Goal: Task Accomplishment & Management: Complete application form

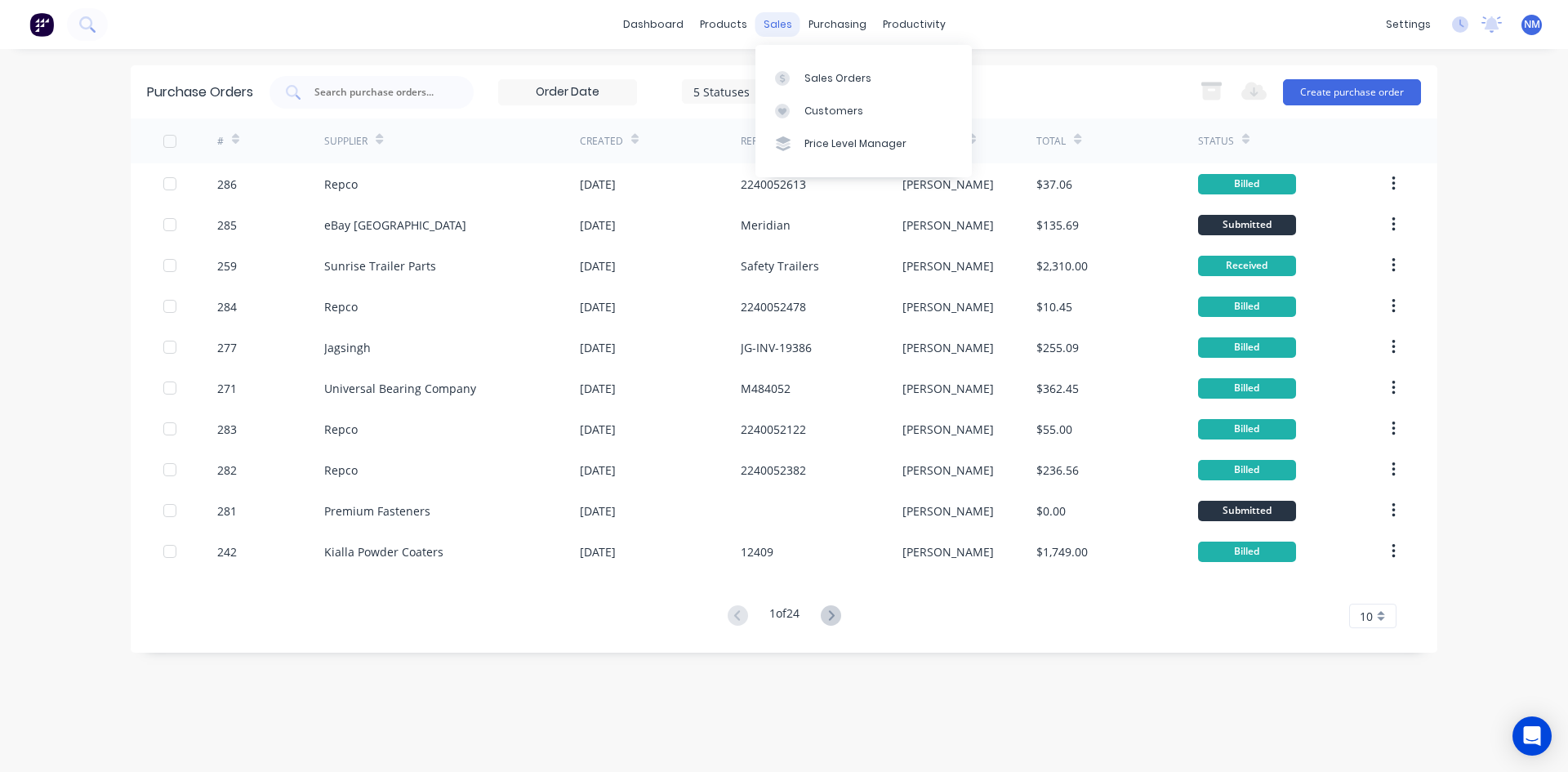
click at [784, 23] on div "sales" at bounding box center [778, 24] width 45 height 24
click at [797, 79] on div at bounding box center [787, 78] width 24 height 15
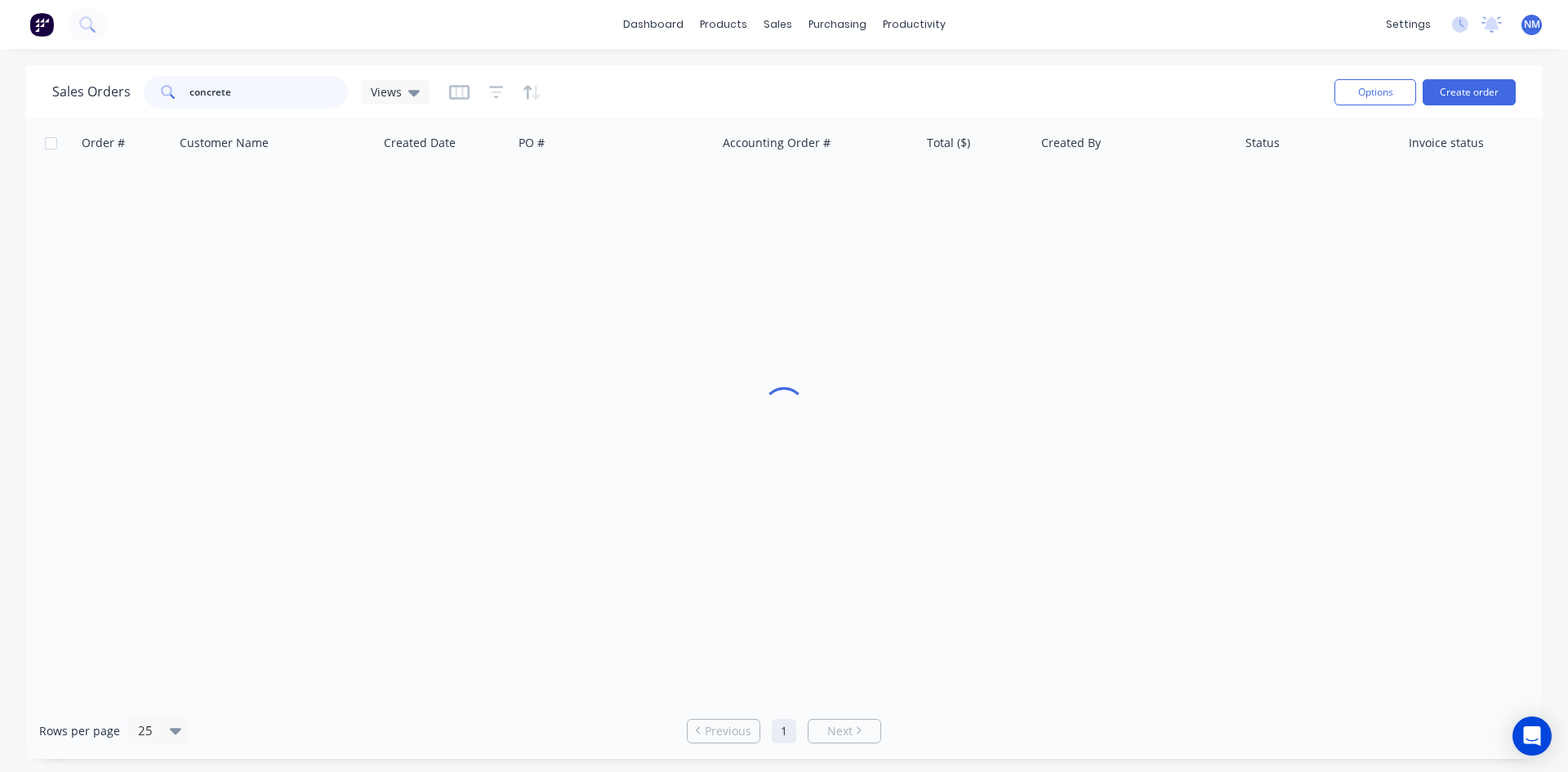
click at [0, 98] on div "Sales Orders concrete Views Options Create order Order # Customer Name Created …" at bounding box center [784, 412] width 1568 height 694
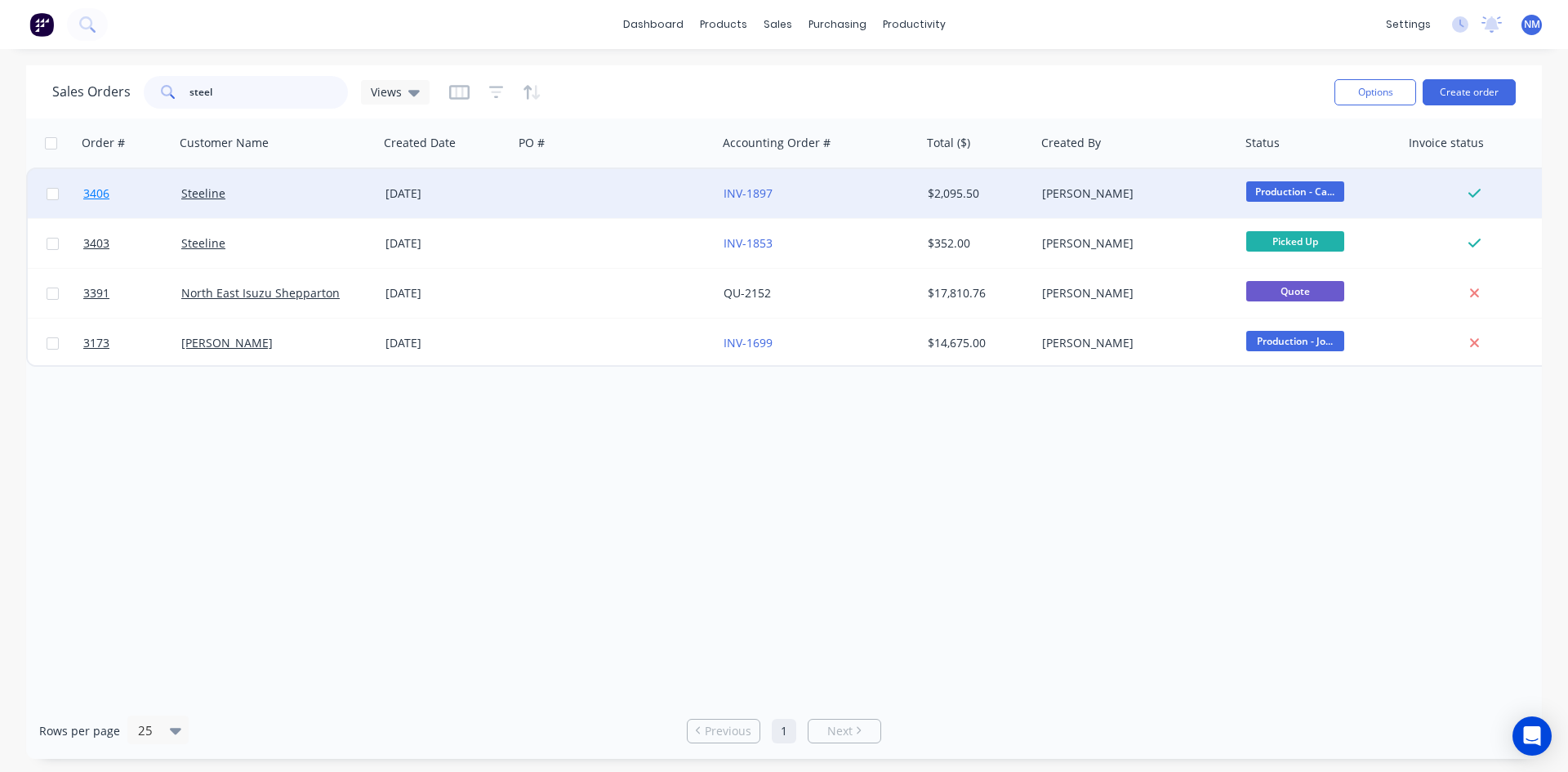
type input "steel"
click at [92, 197] on span "3406" at bounding box center [97, 193] width 26 height 17
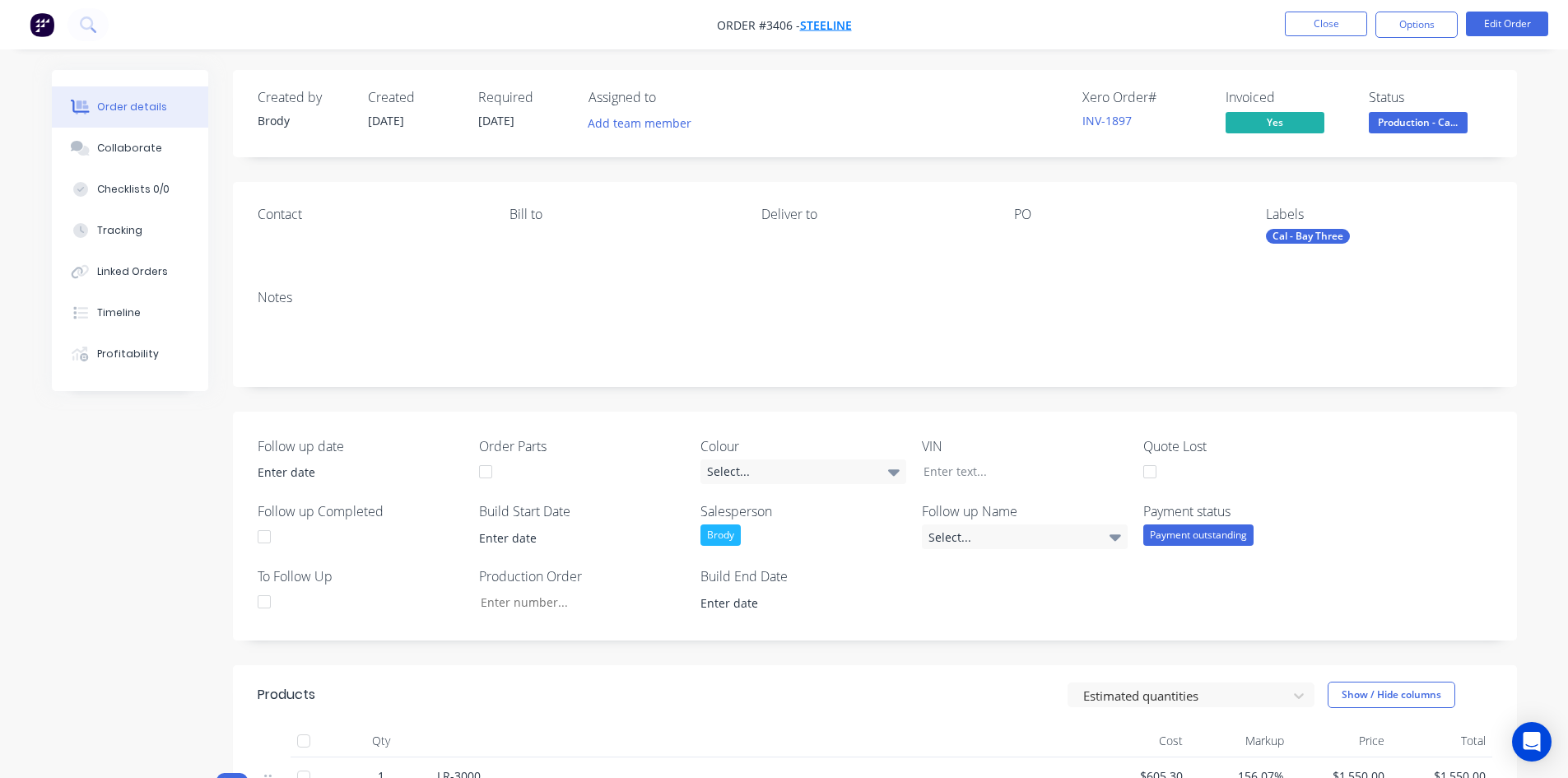
click at [837, 25] on span "Steeline" at bounding box center [825, 25] width 52 height 16
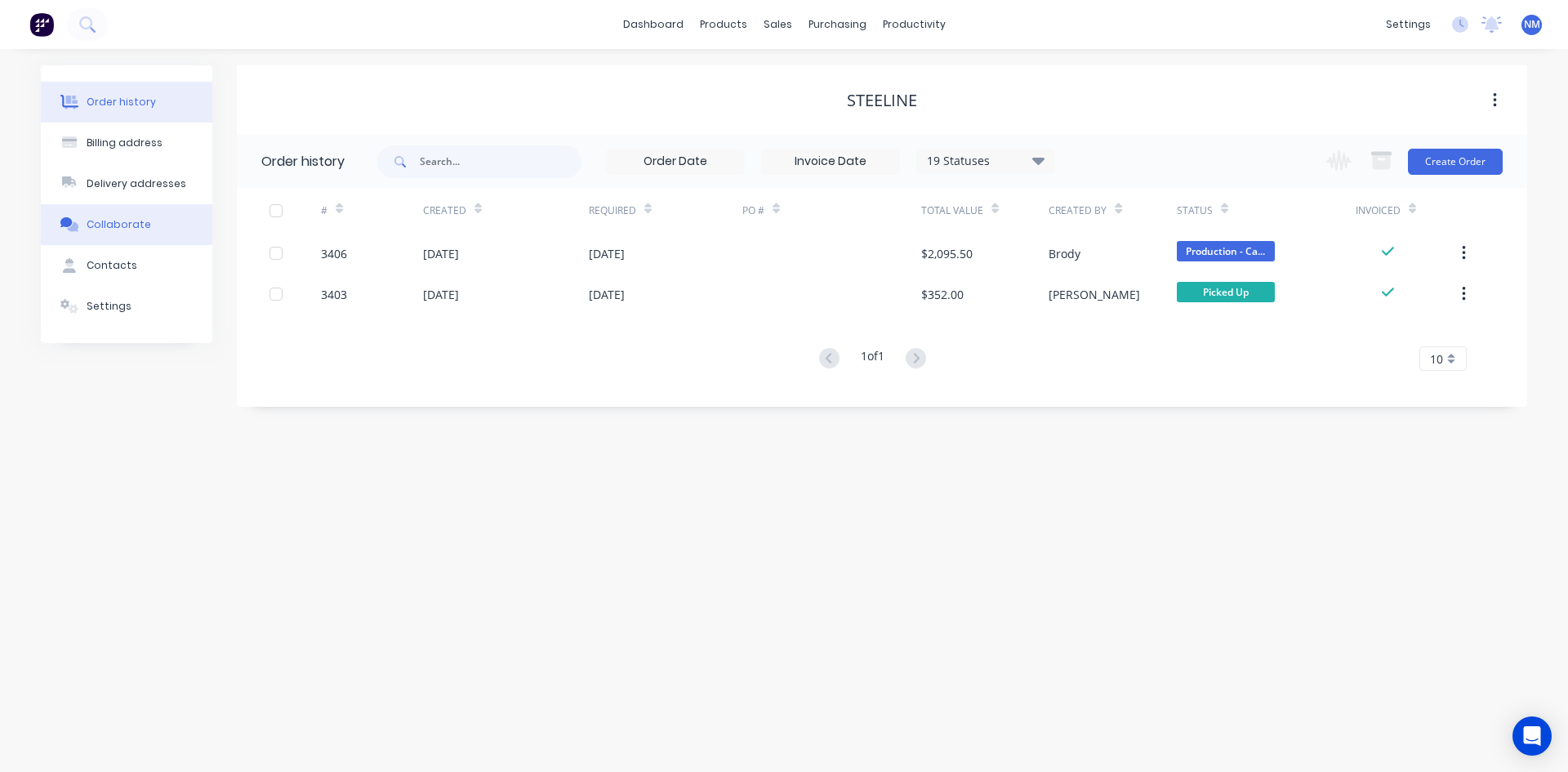
click at [123, 240] on button "Collaborate" at bounding box center [126, 225] width 171 height 41
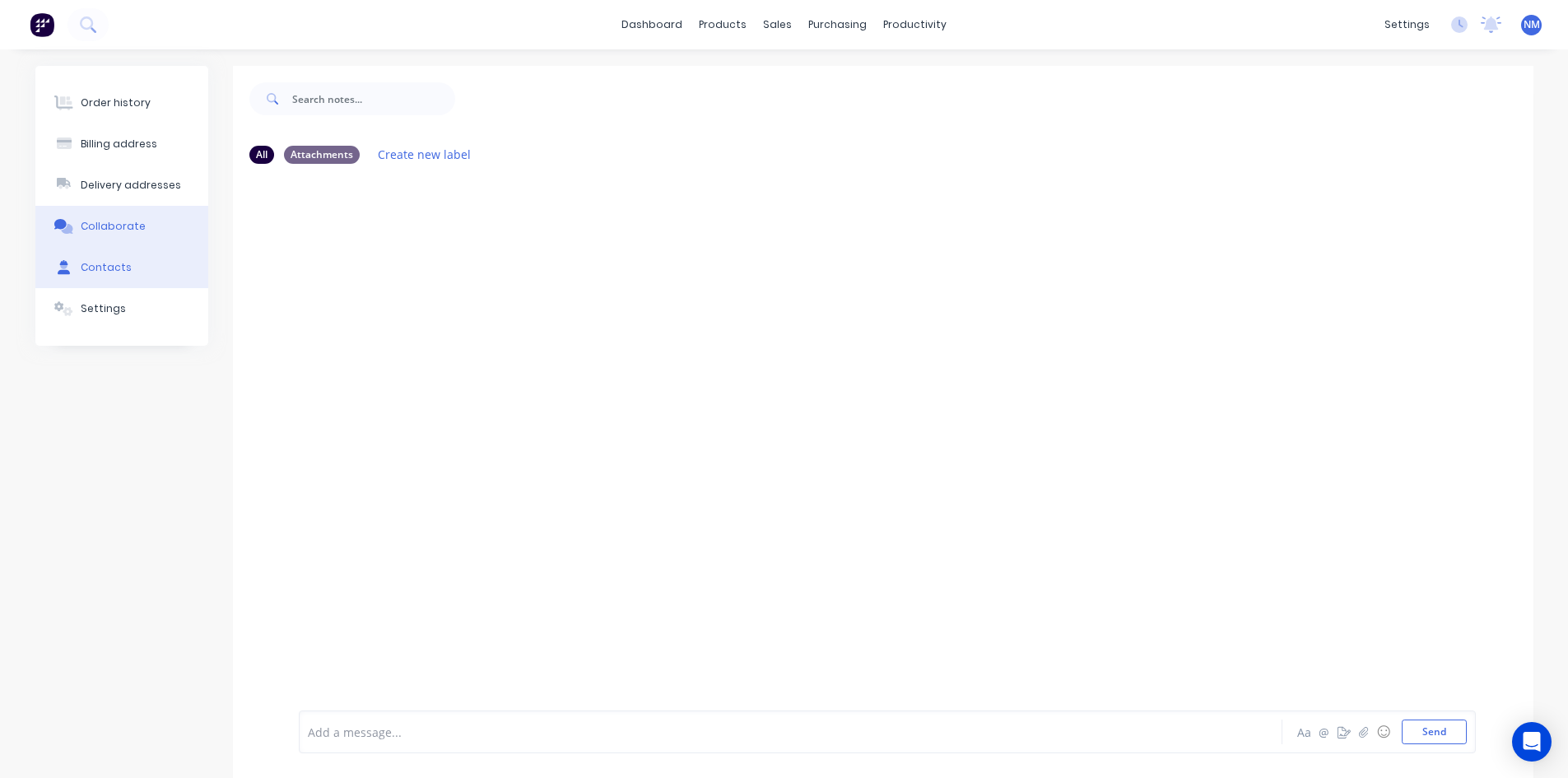
click at [114, 275] on button "Contacts" at bounding box center [121, 268] width 173 height 41
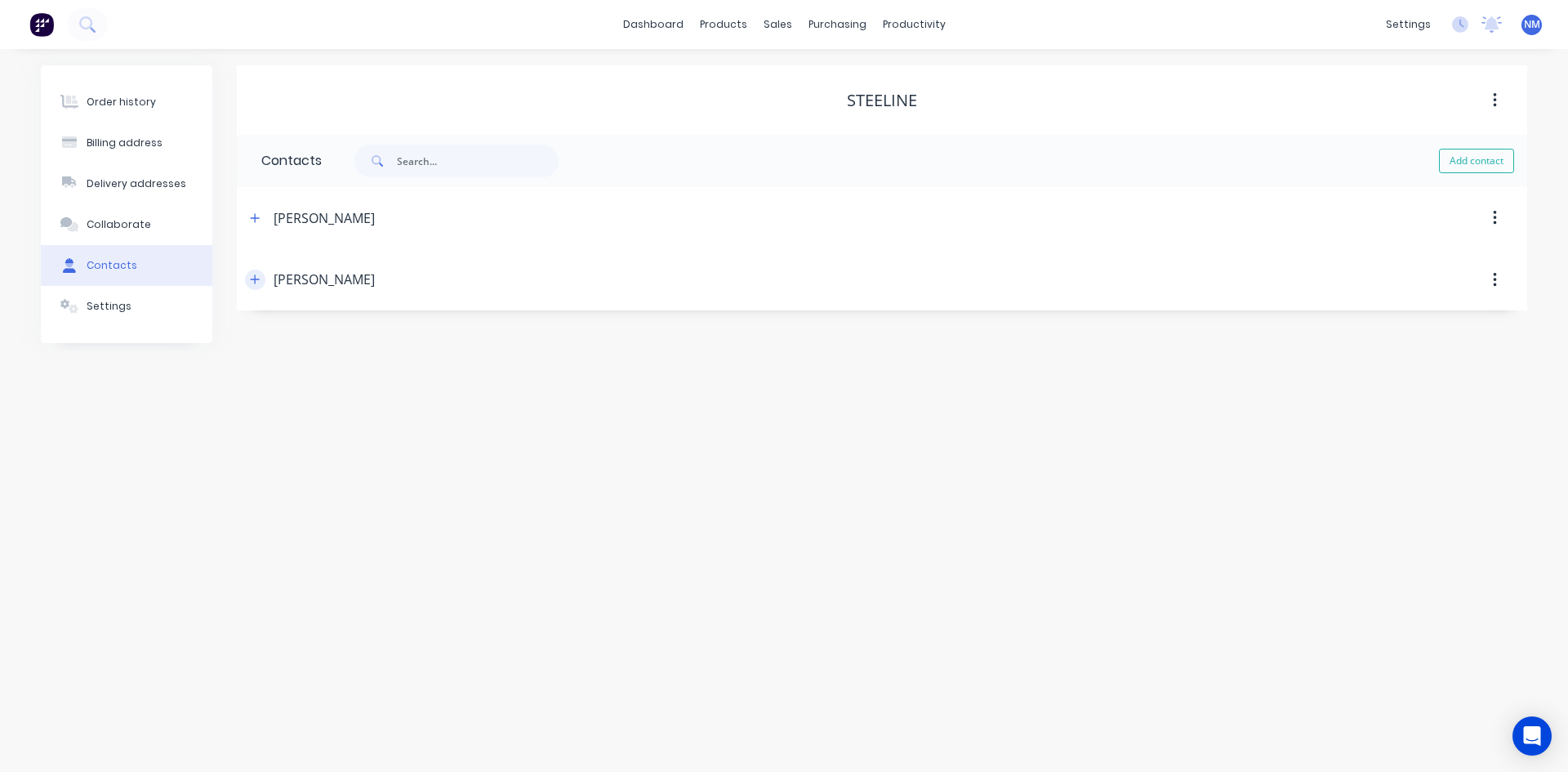
click at [259, 277] on icon "button" at bounding box center [254, 279] width 10 height 11
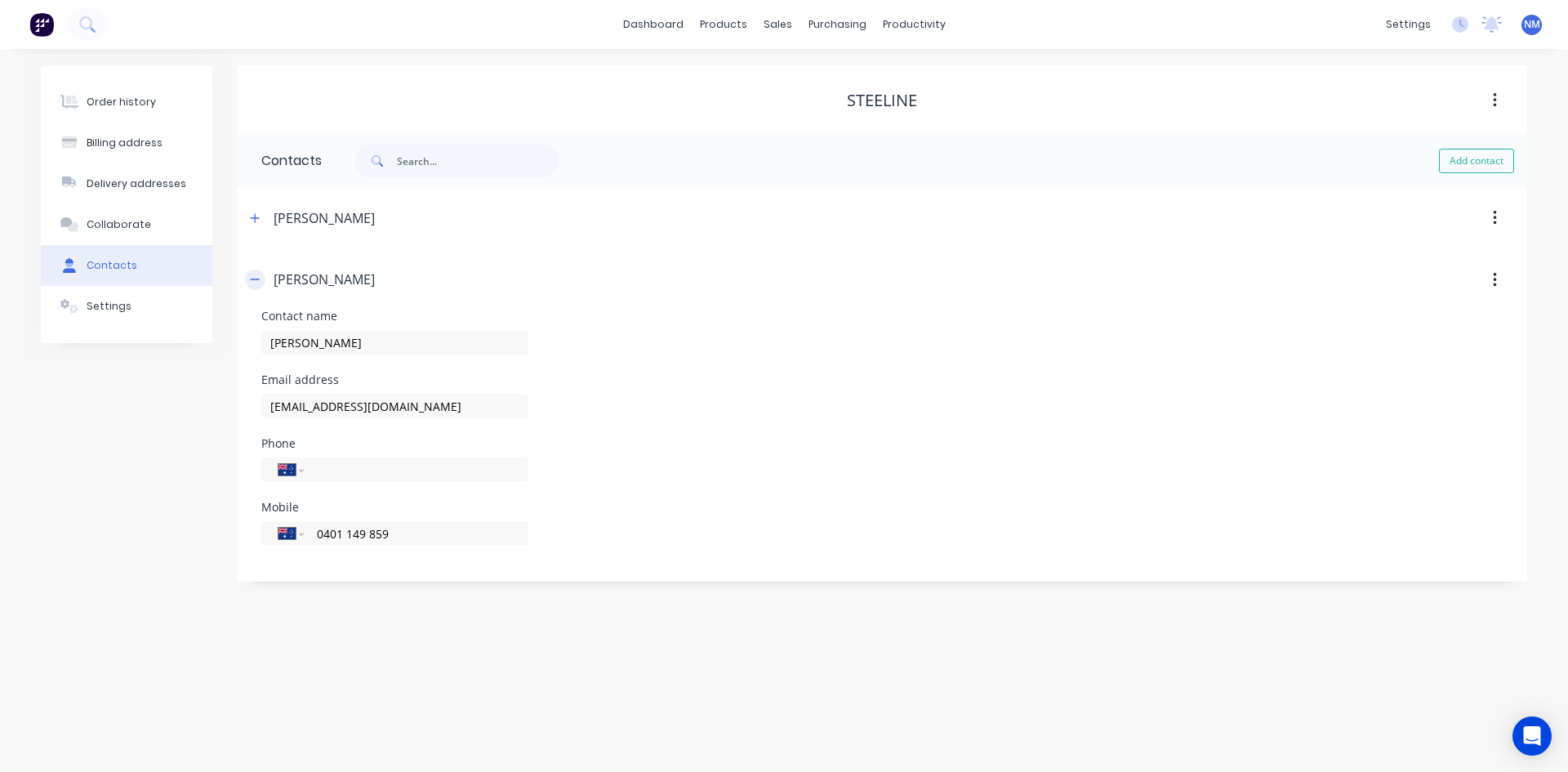
click at [259, 277] on icon "button" at bounding box center [254, 279] width 10 height 11
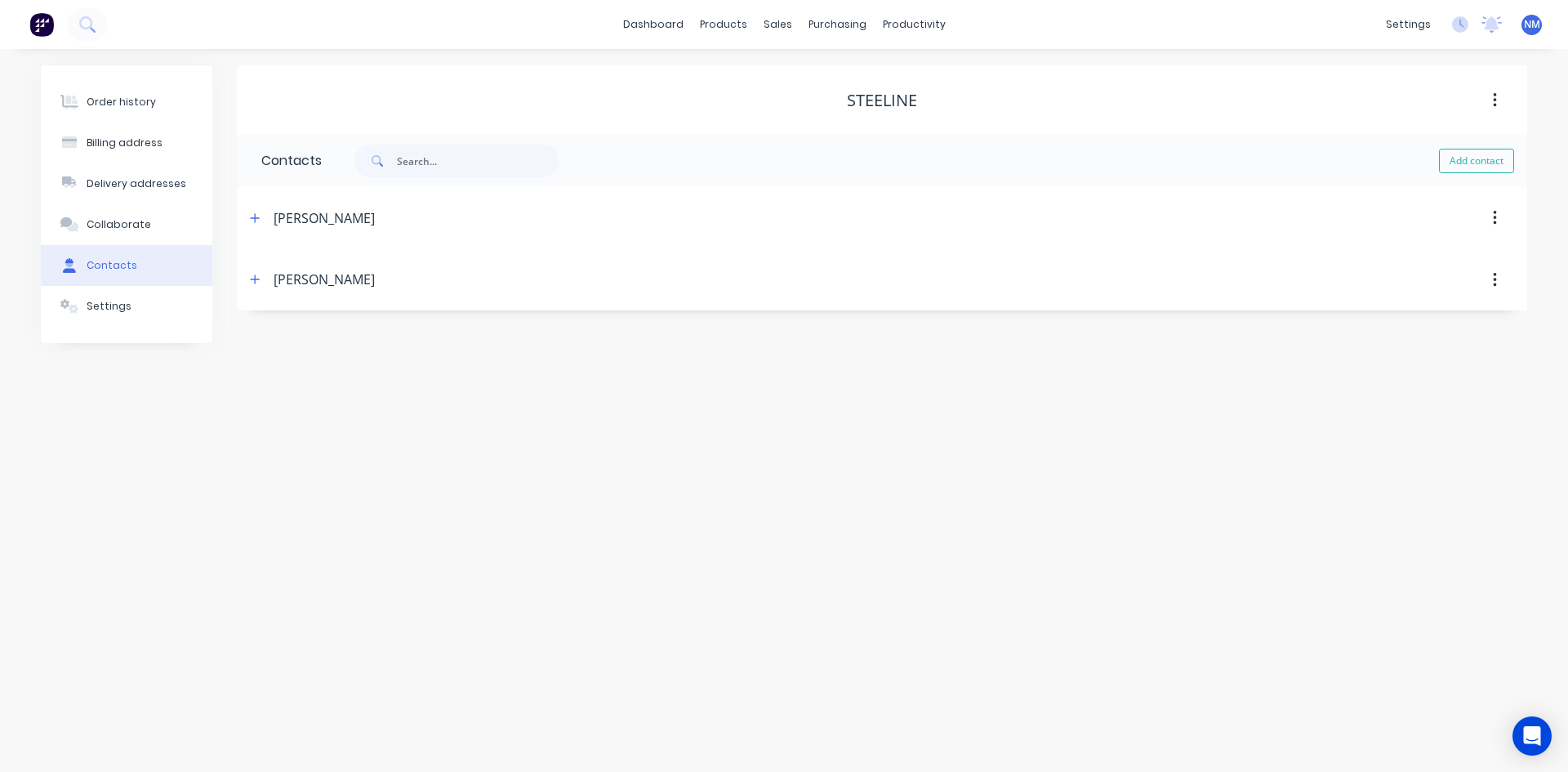
click at [249, 230] on div "[PERSON_NAME]" at bounding box center [727, 218] width 962 height 30
click at [251, 218] on icon "button" at bounding box center [255, 218] width 9 height 9
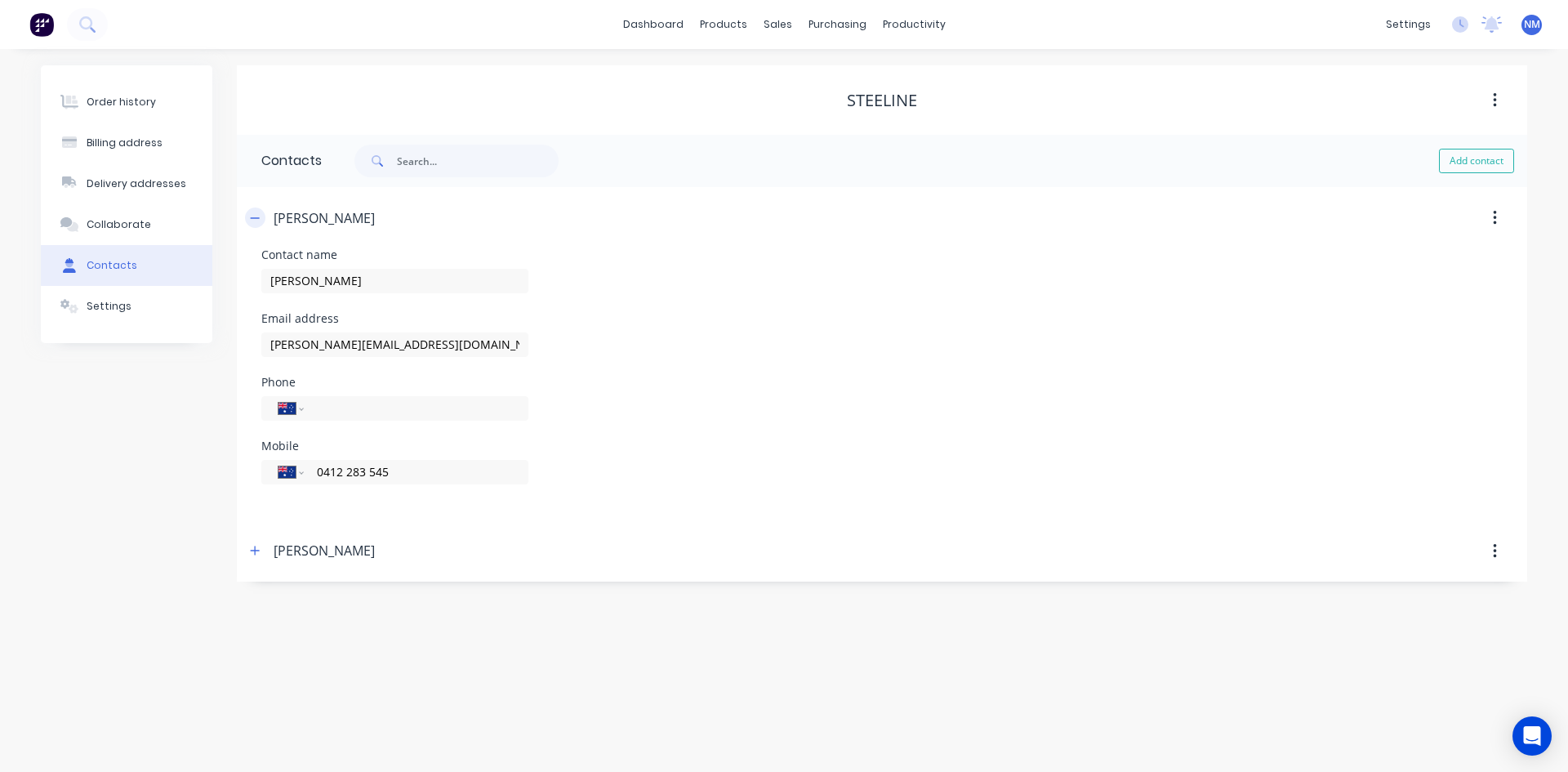
click at [252, 217] on icon "button" at bounding box center [254, 218] width 10 height 11
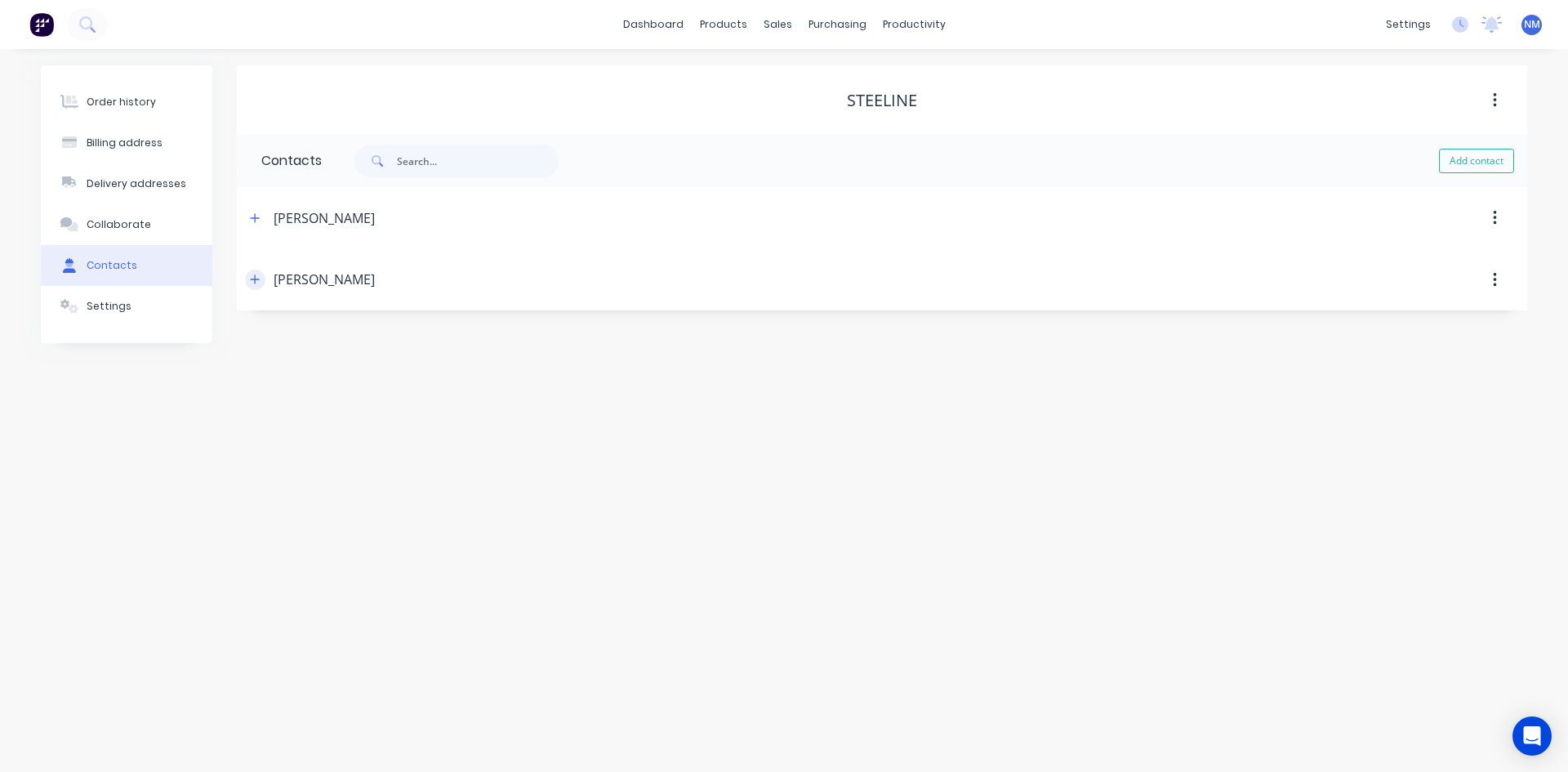
click at [258, 279] on icon "button" at bounding box center [255, 279] width 9 height 9
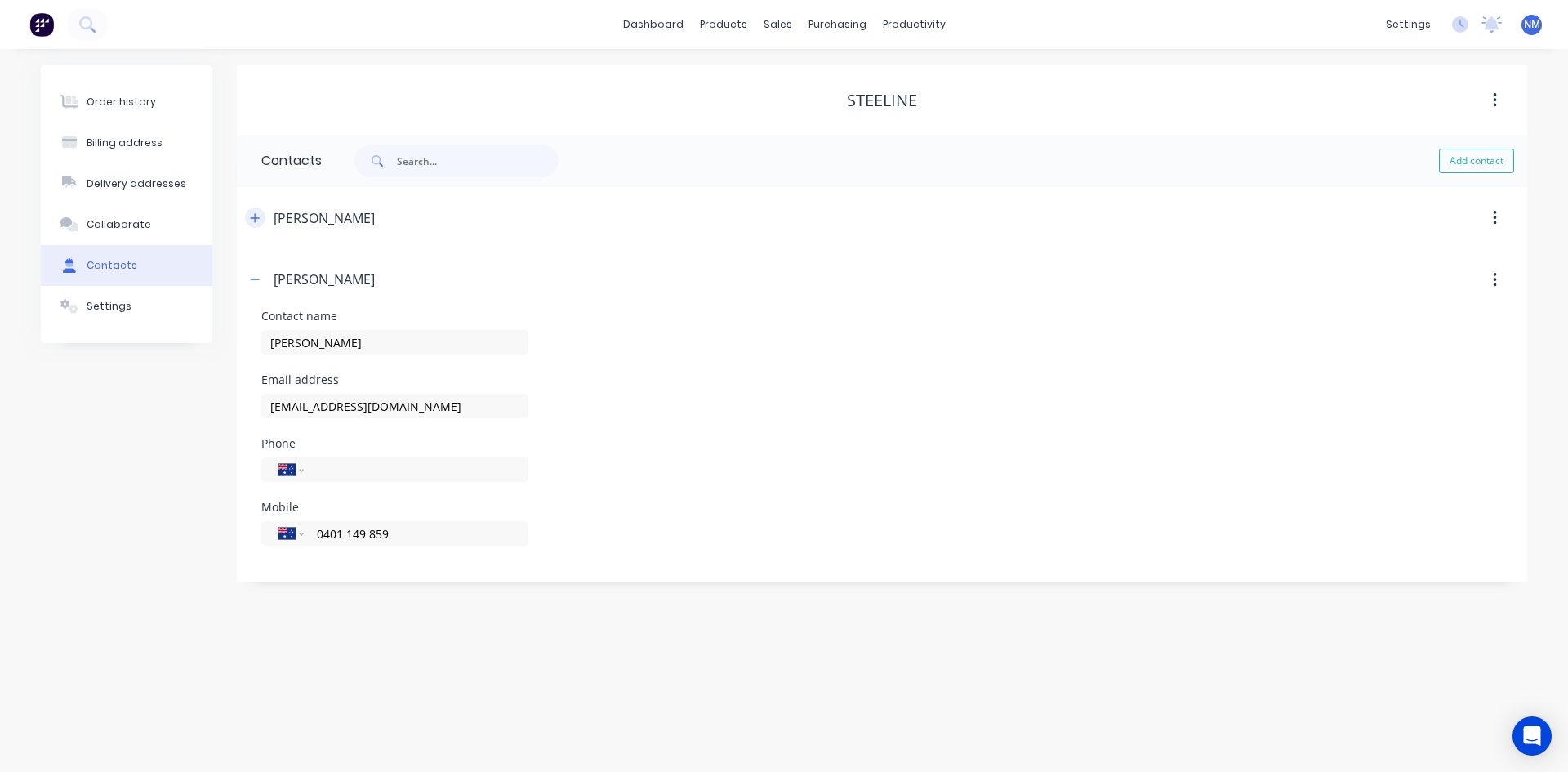
click at [254, 221] on icon "button" at bounding box center [254, 218] width 10 height 11
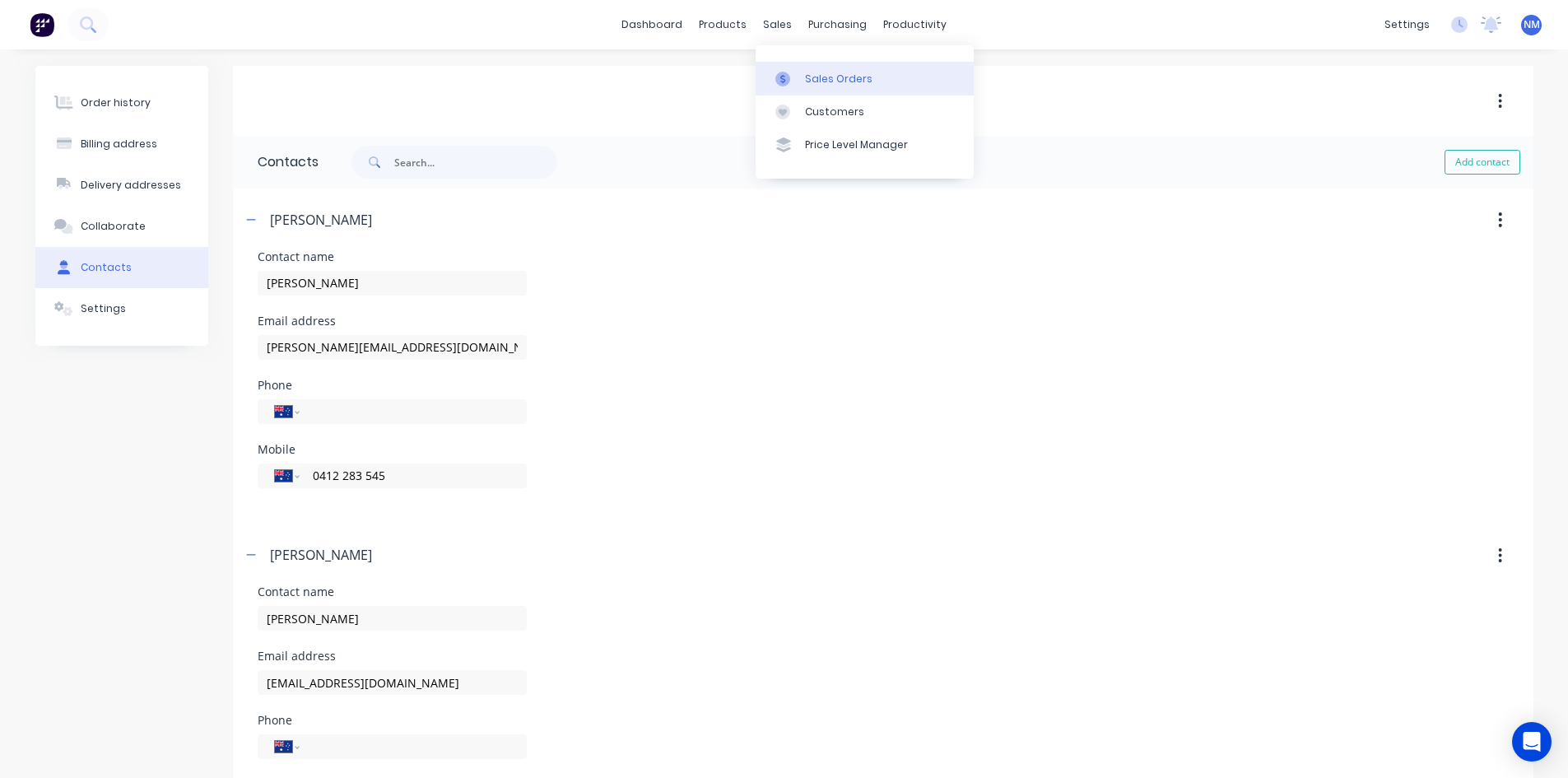
click at [813, 74] on div "Sales Orders" at bounding box center [838, 79] width 68 height 15
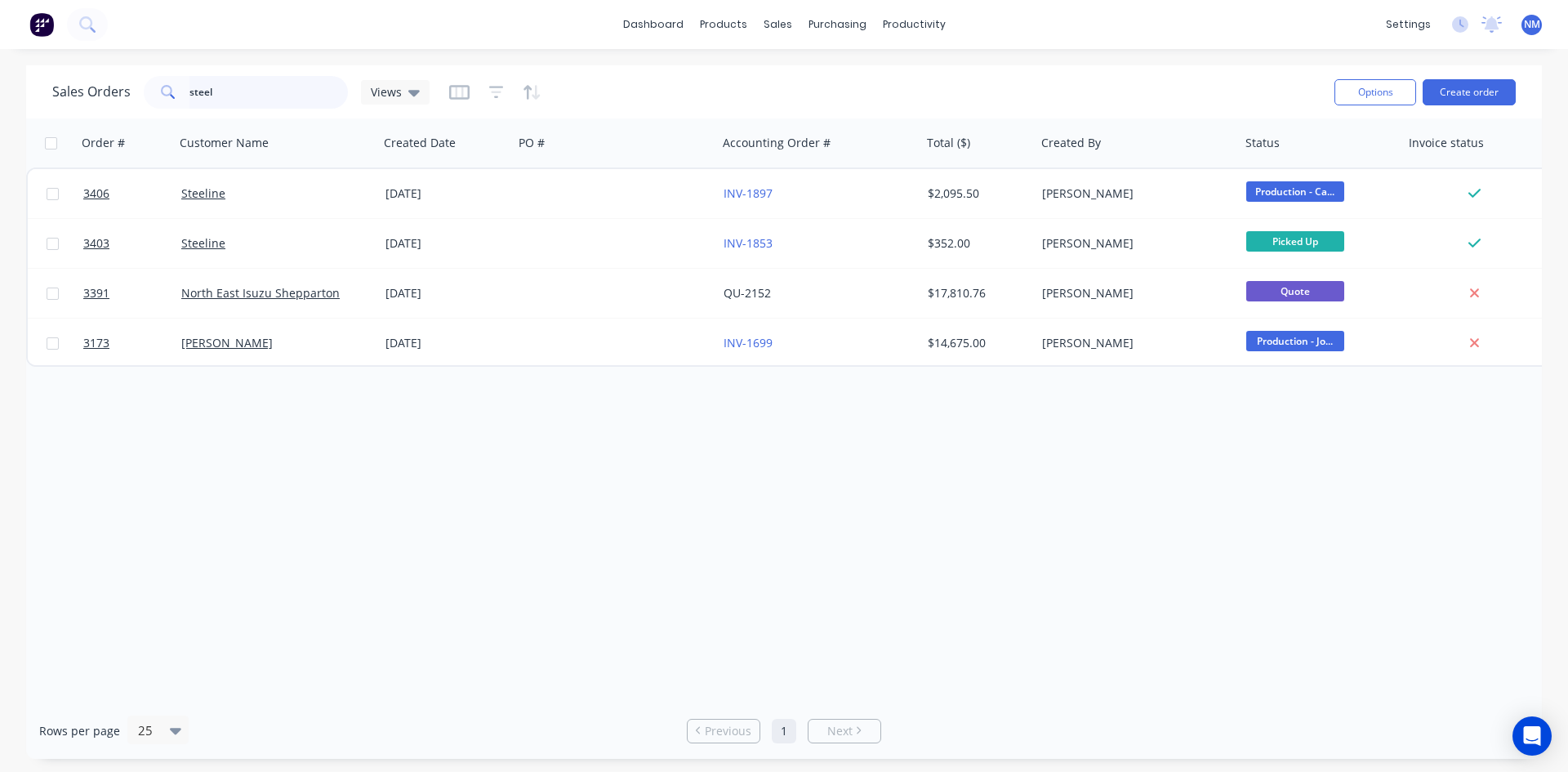
drag, startPoint x: 278, startPoint y: 86, endPoint x: 0, endPoint y: 102, distance: 278.5
click at [0, 91] on div "Sales Orders steel Views Options Create order Order # Customer Name Created Dat…" at bounding box center [784, 412] width 1568 height 694
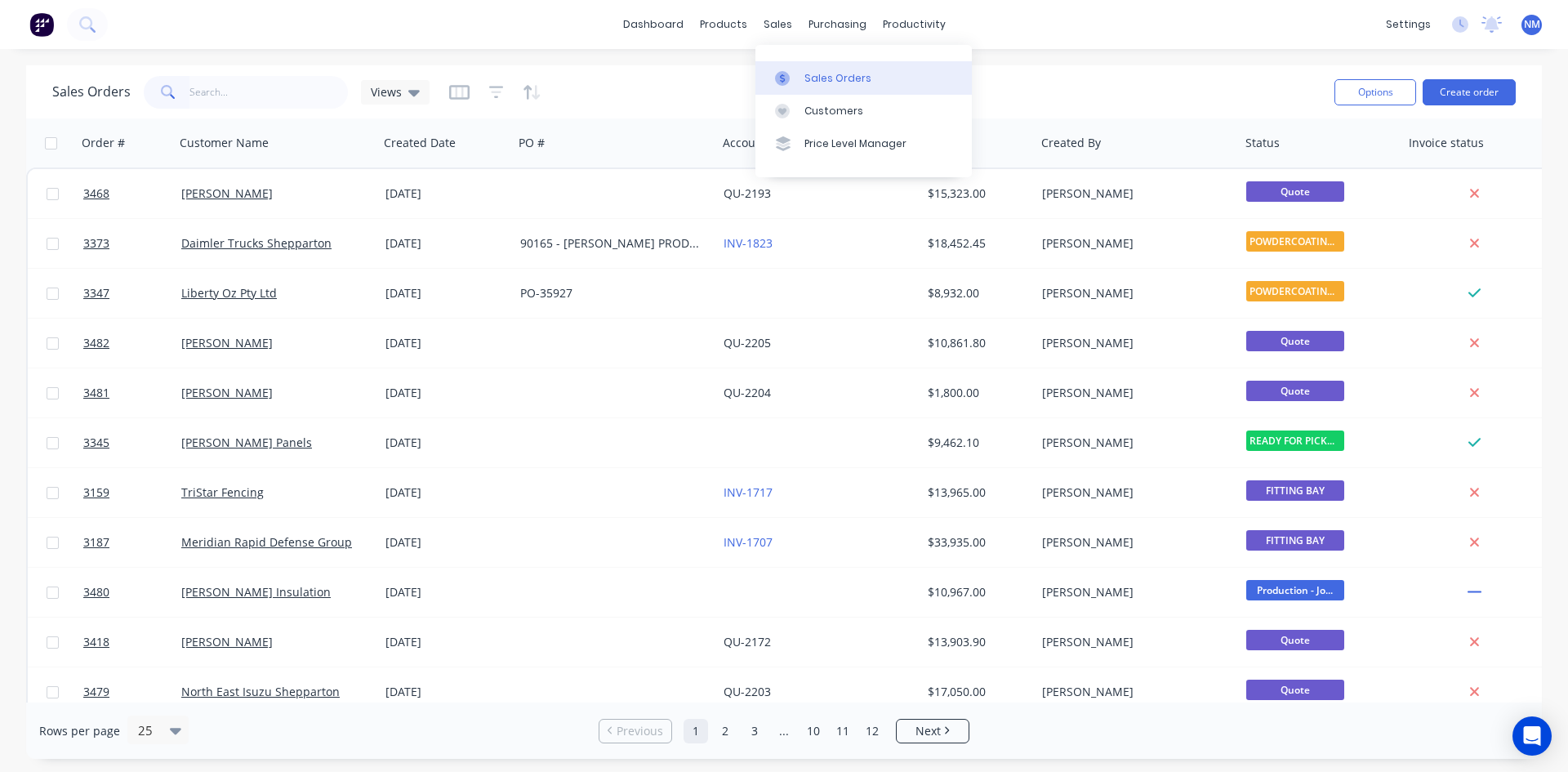
click at [821, 83] on div "Sales Orders" at bounding box center [837, 78] width 67 height 15
click at [1497, 95] on button "Create order" at bounding box center [1469, 92] width 93 height 26
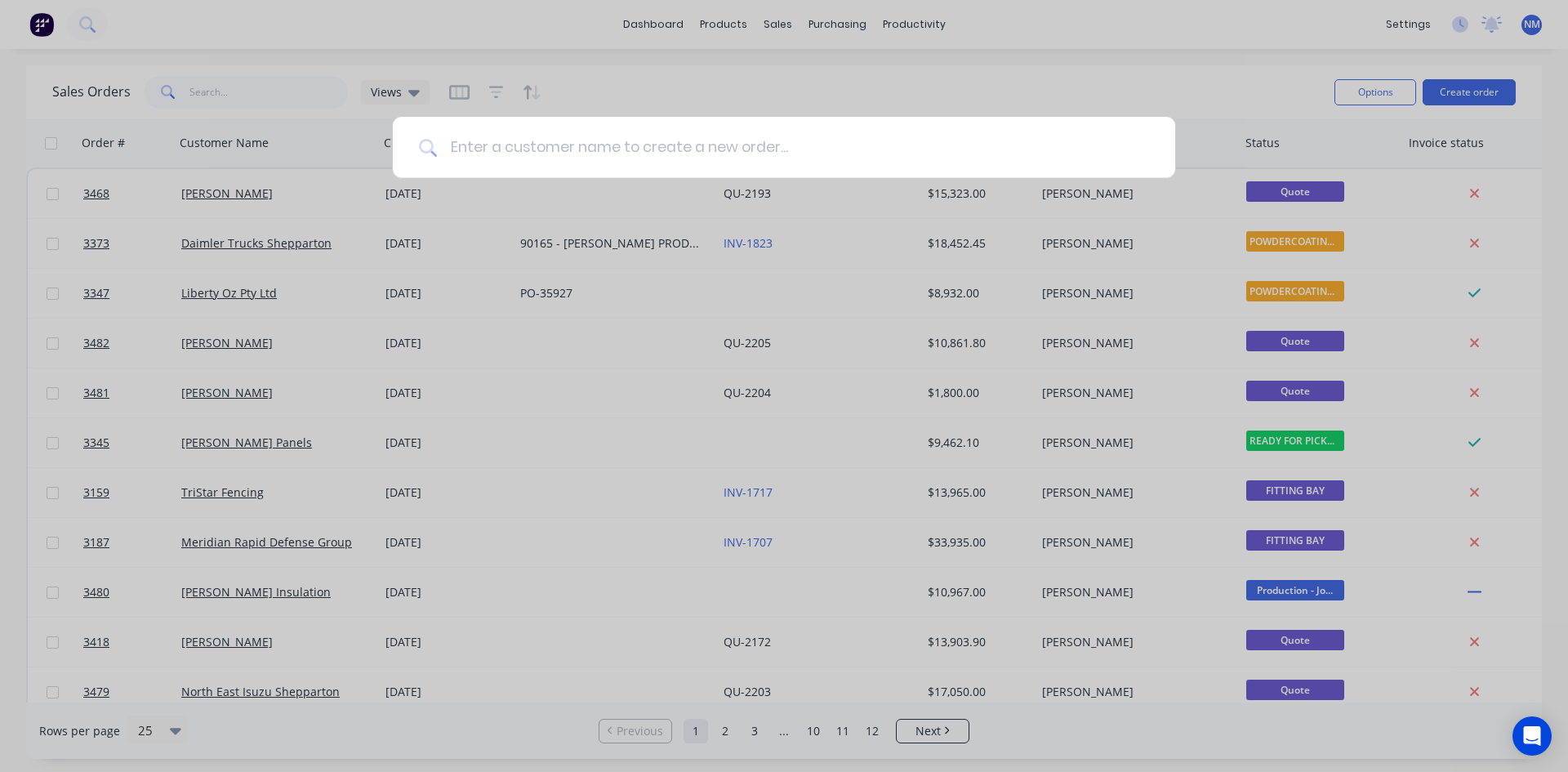
click at [674, 150] on input at bounding box center [793, 147] width 712 height 61
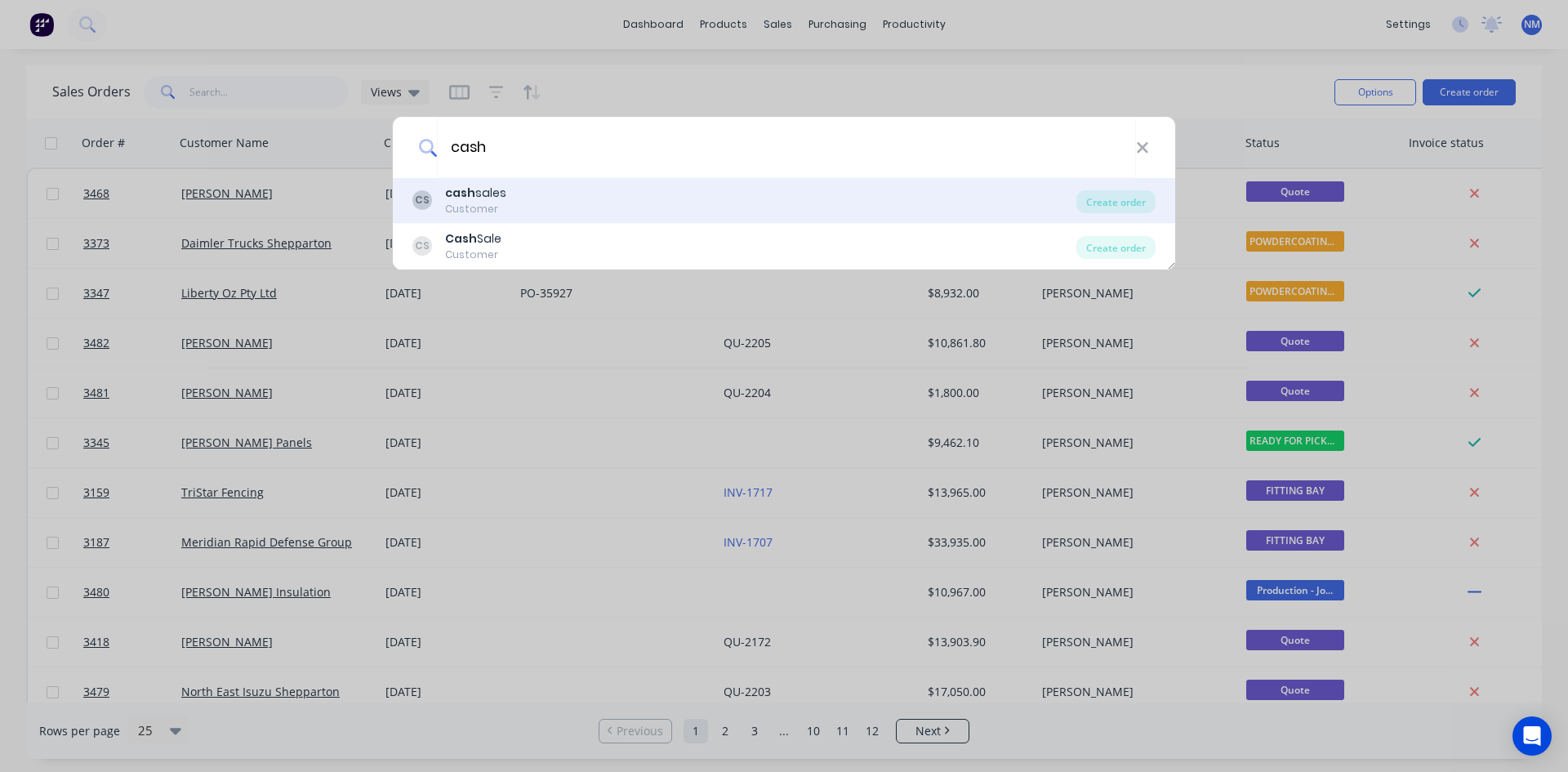
type input "cash"
click at [614, 205] on div "CS cash sales Customer" at bounding box center [744, 200] width 664 height 32
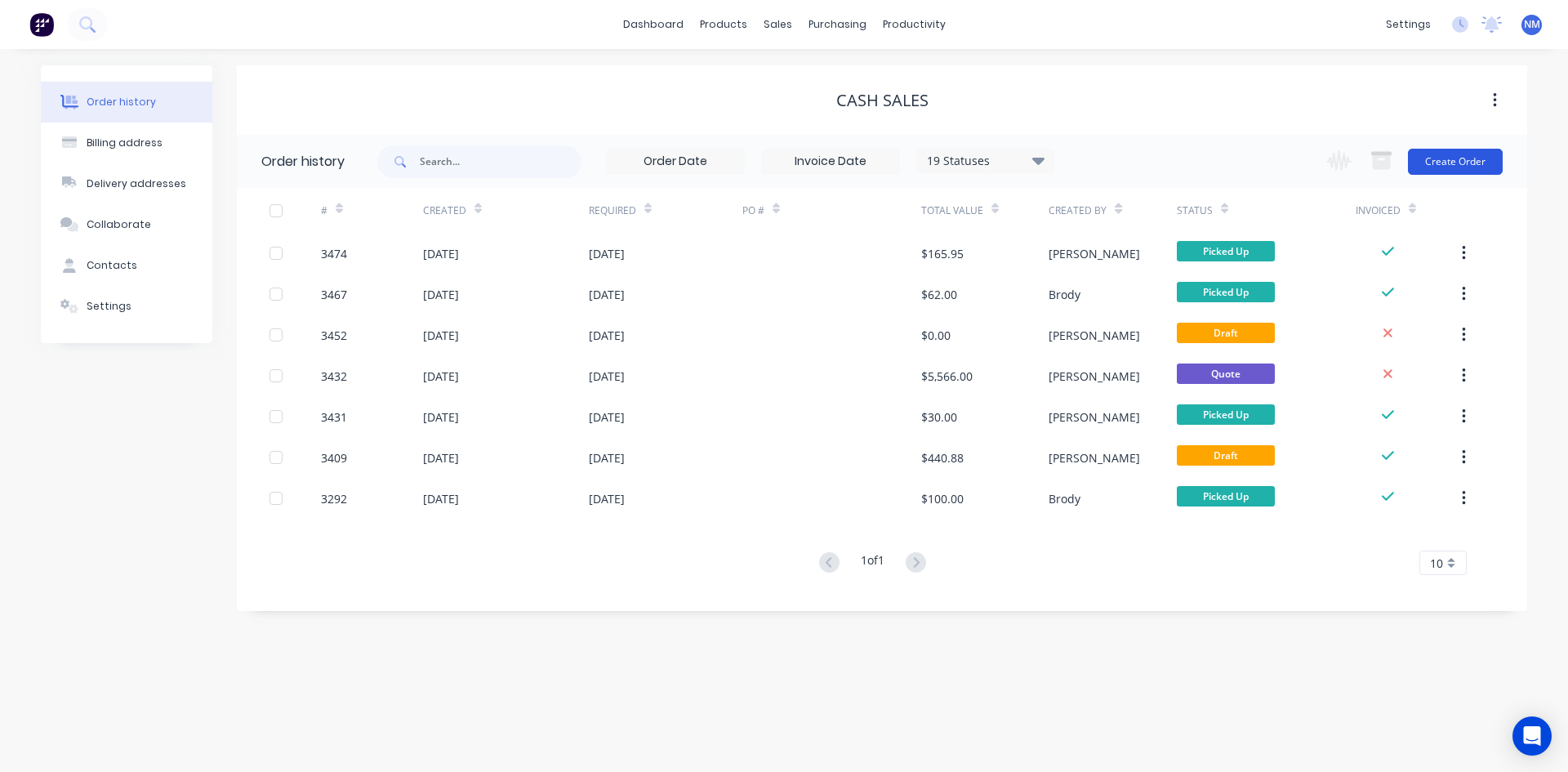
click at [1440, 158] on button "Create Order" at bounding box center [1455, 162] width 95 height 26
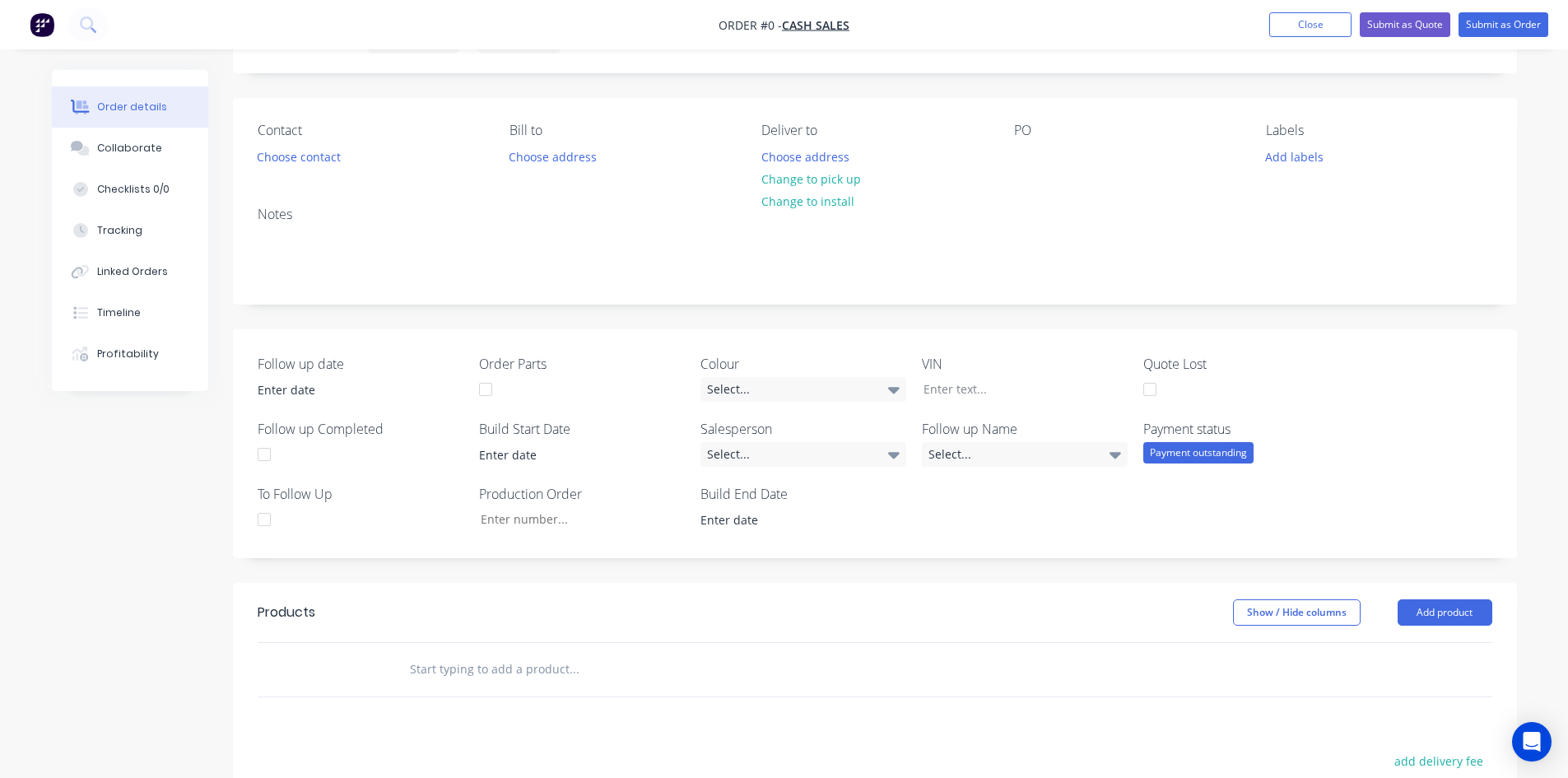
scroll to position [247, 0]
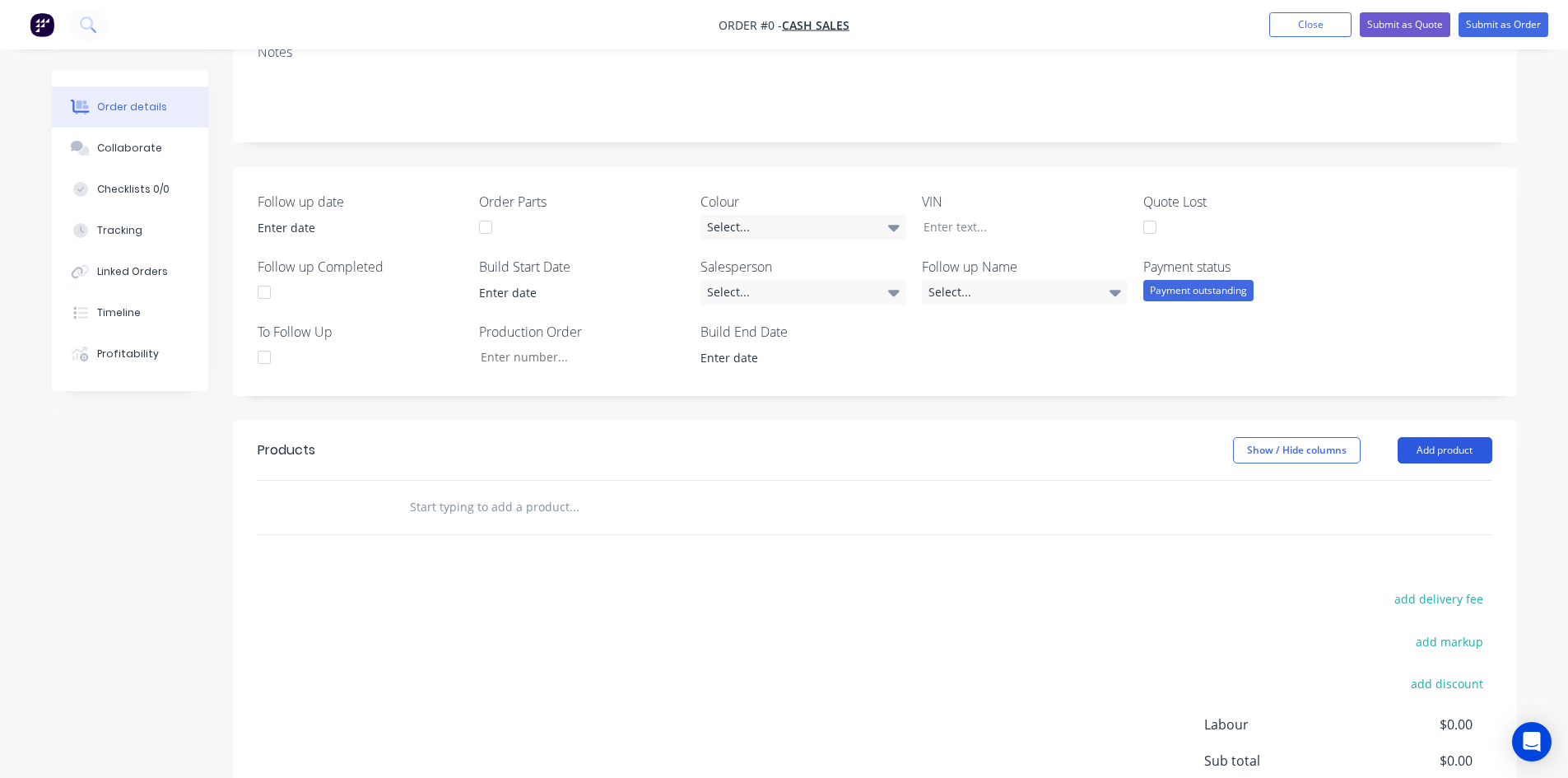
click at [1430, 448] on button "Add product" at bounding box center [1445, 450] width 95 height 26
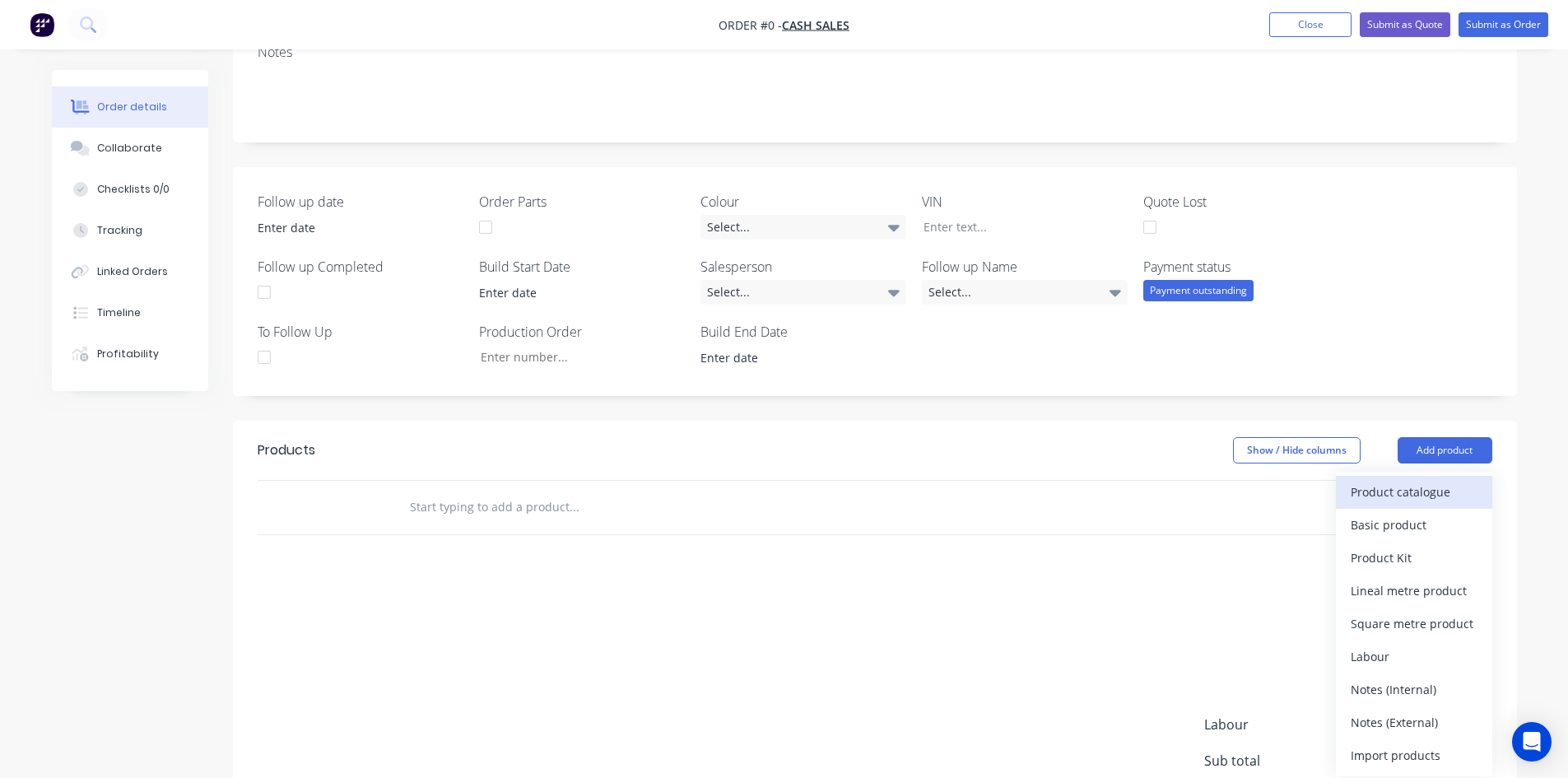
click at [1430, 496] on div "Product catalogue" at bounding box center [1414, 491] width 127 height 24
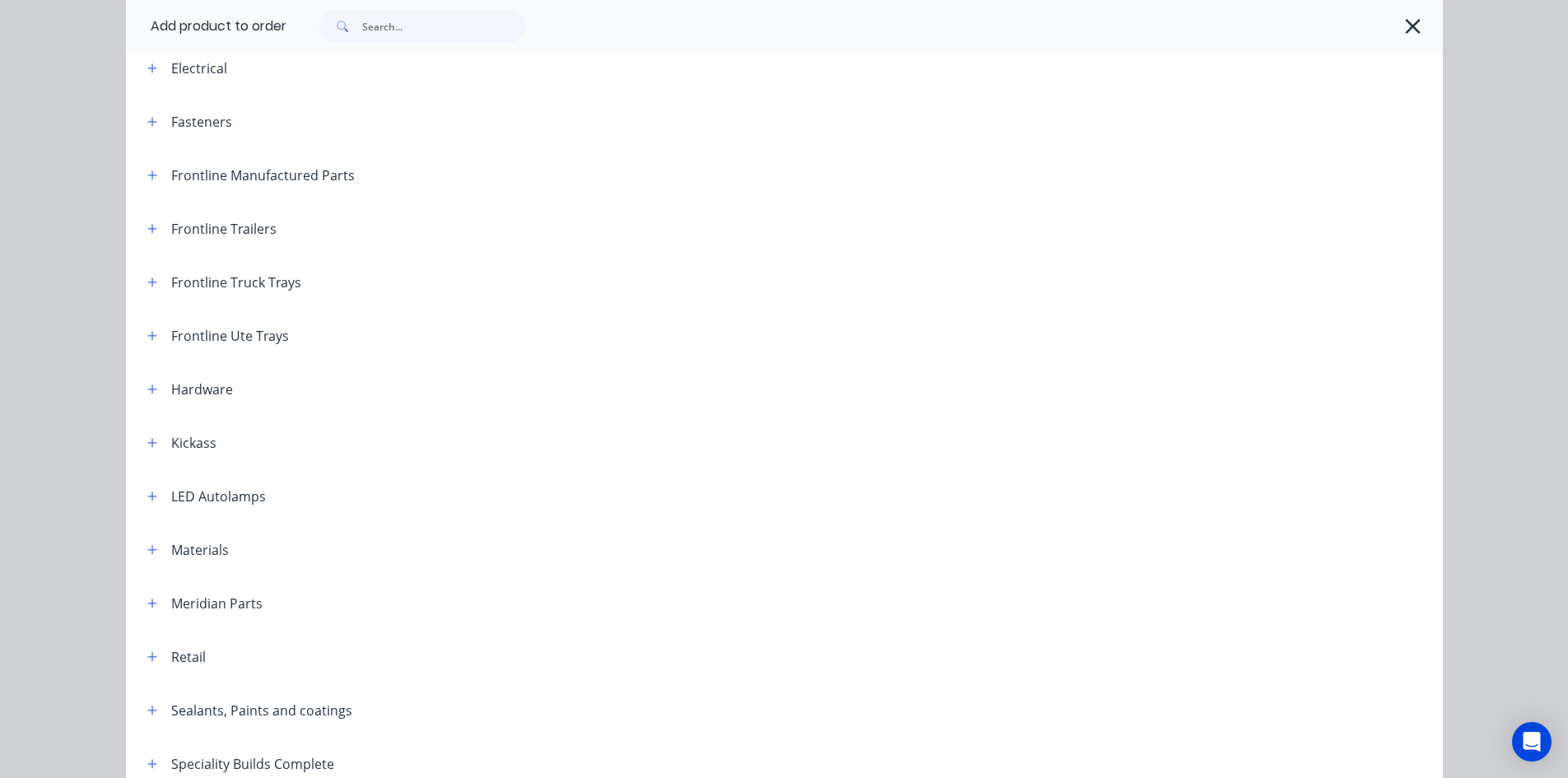
scroll to position [82, 0]
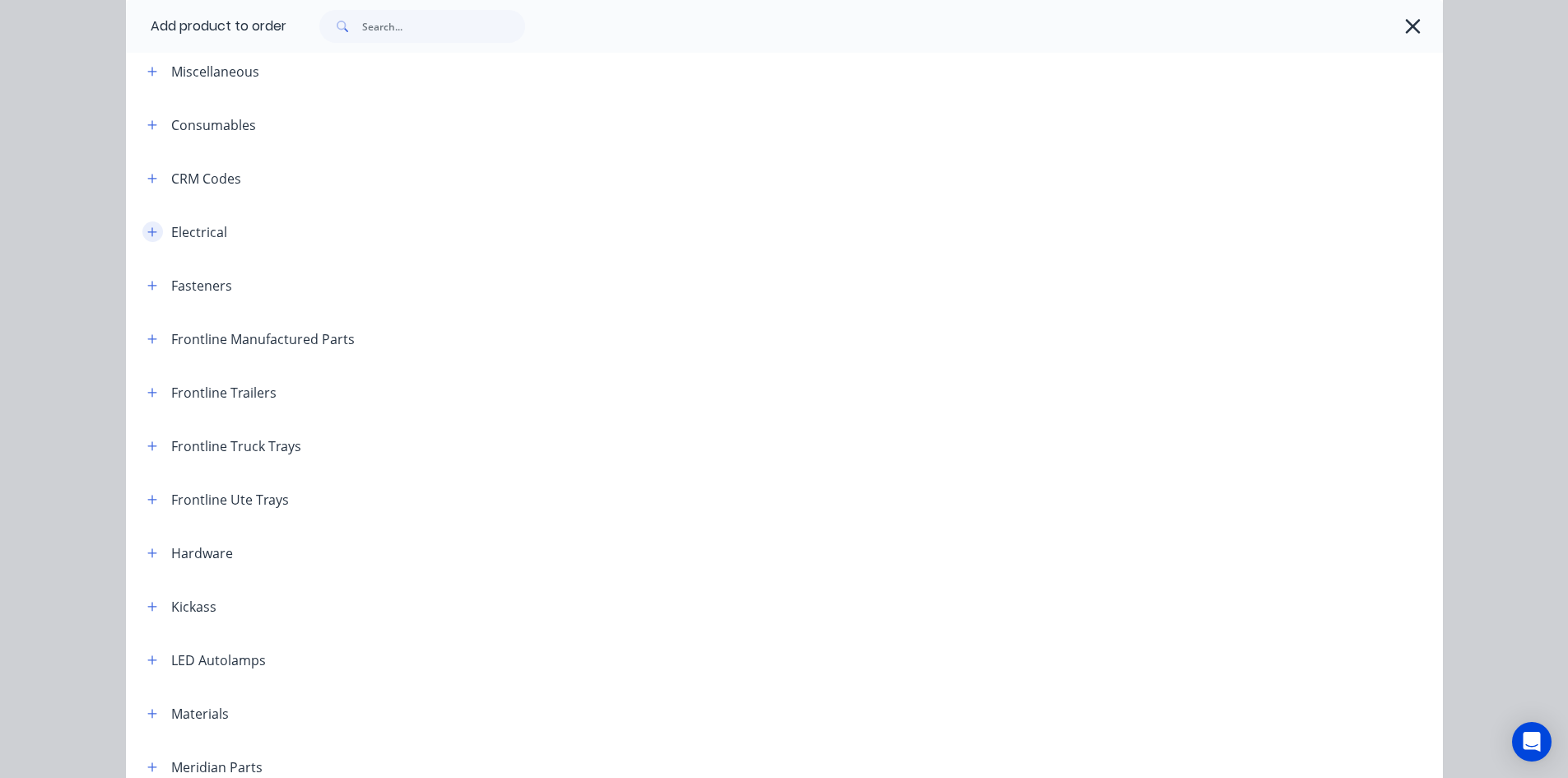
click at [147, 235] on icon "button" at bounding box center [152, 232] width 10 height 11
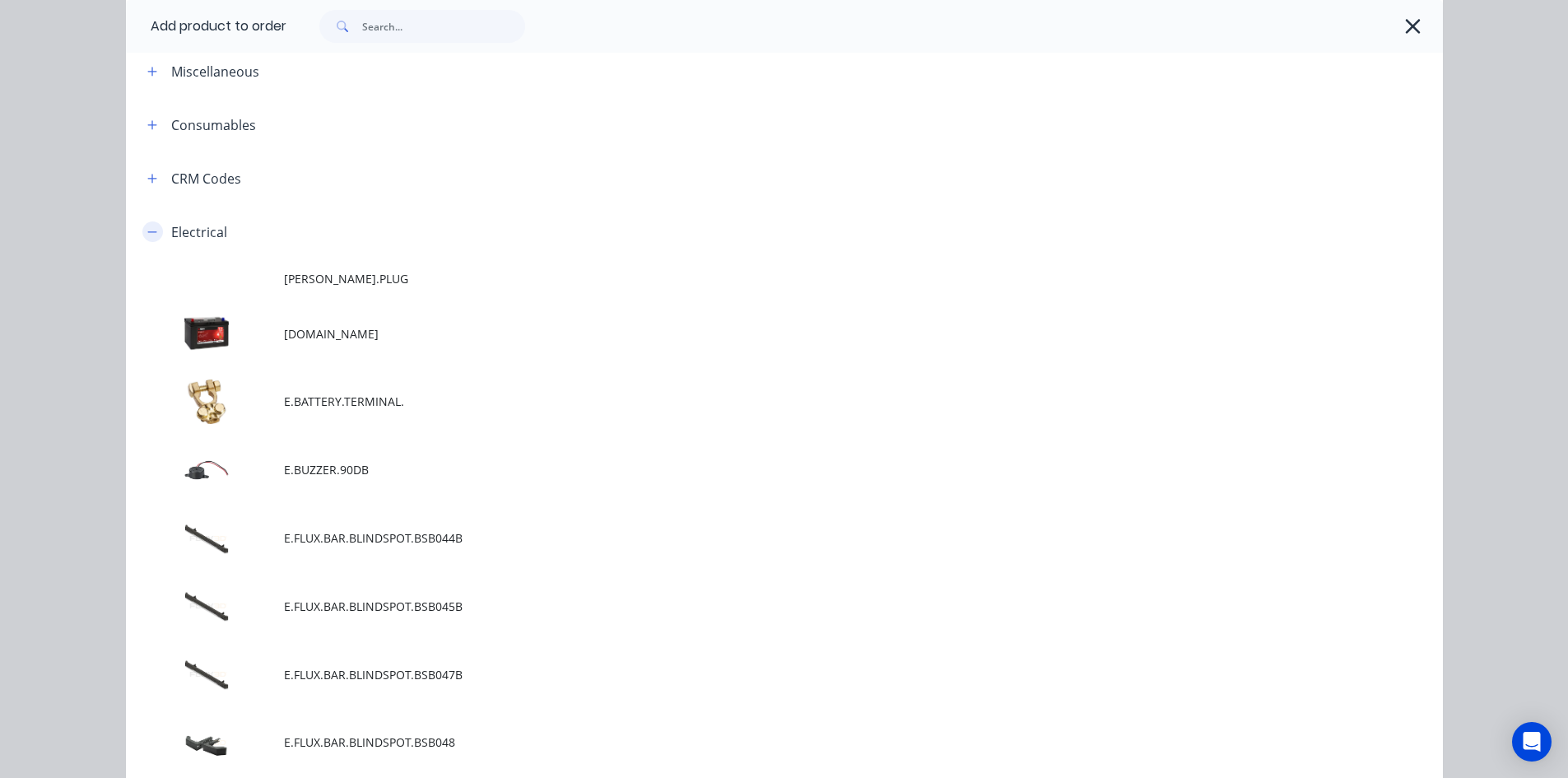
click at [150, 236] on icon "button" at bounding box center [152, 232] width 10 height 11
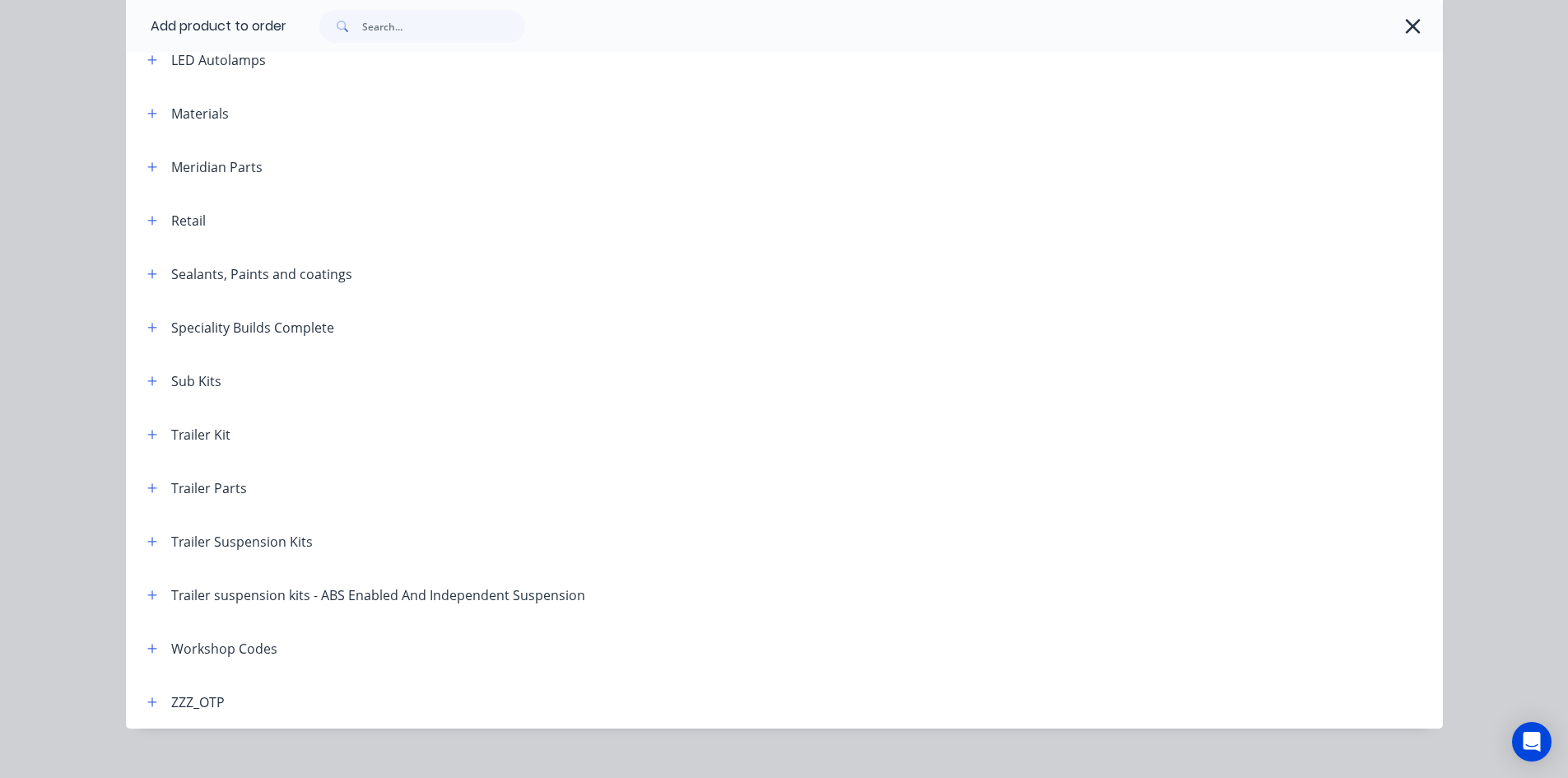
scroll to position [705, 0]
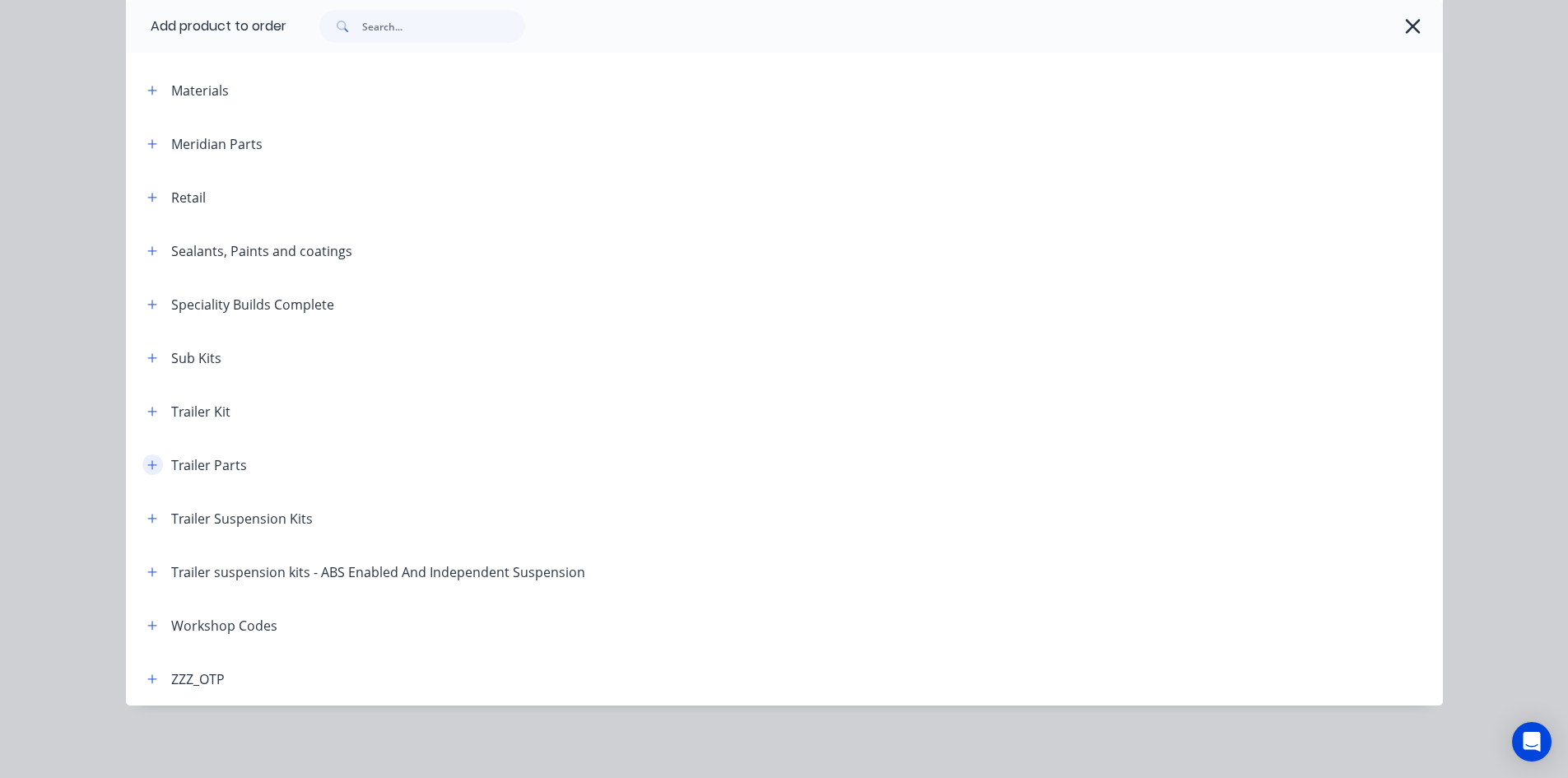
click at [147, 460] on icon "button" at bounding box center [152, 465] width 10 height 11
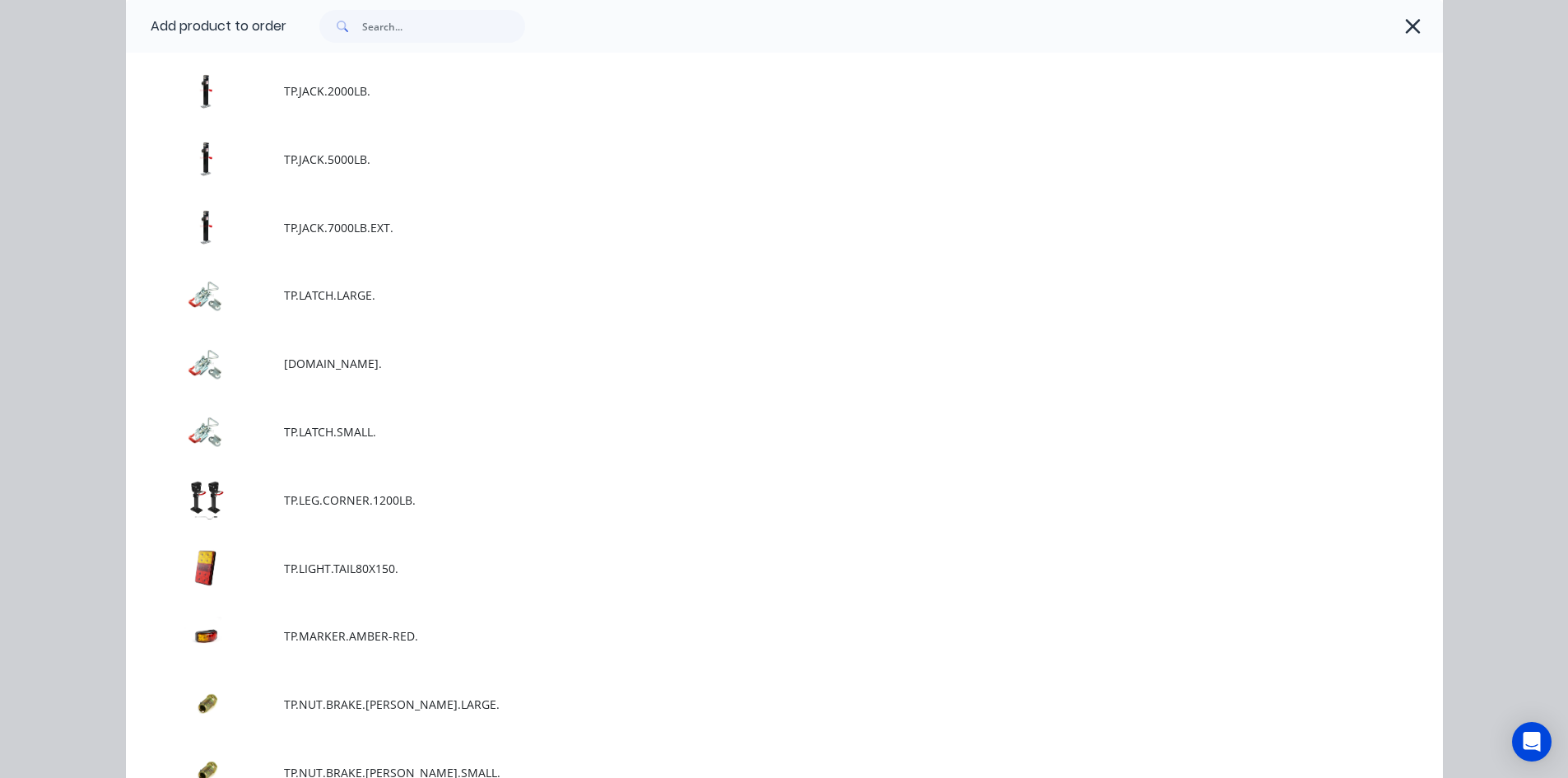
scroll to position [9185, 0]
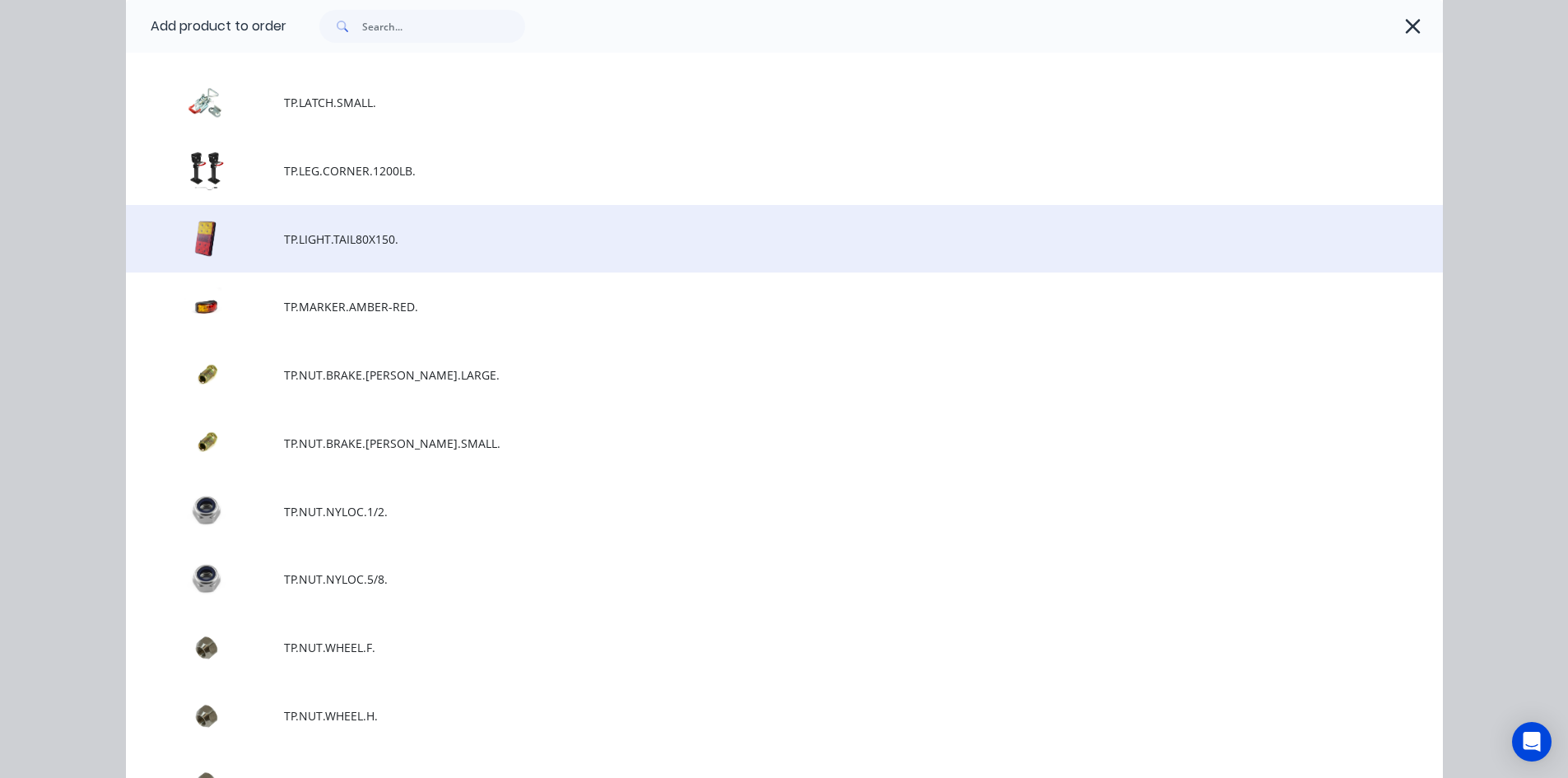
click at [394, 248] on td "TP.LIGHT.TAIL80X150." at bounding box center [864, 239] width 1159 height 68
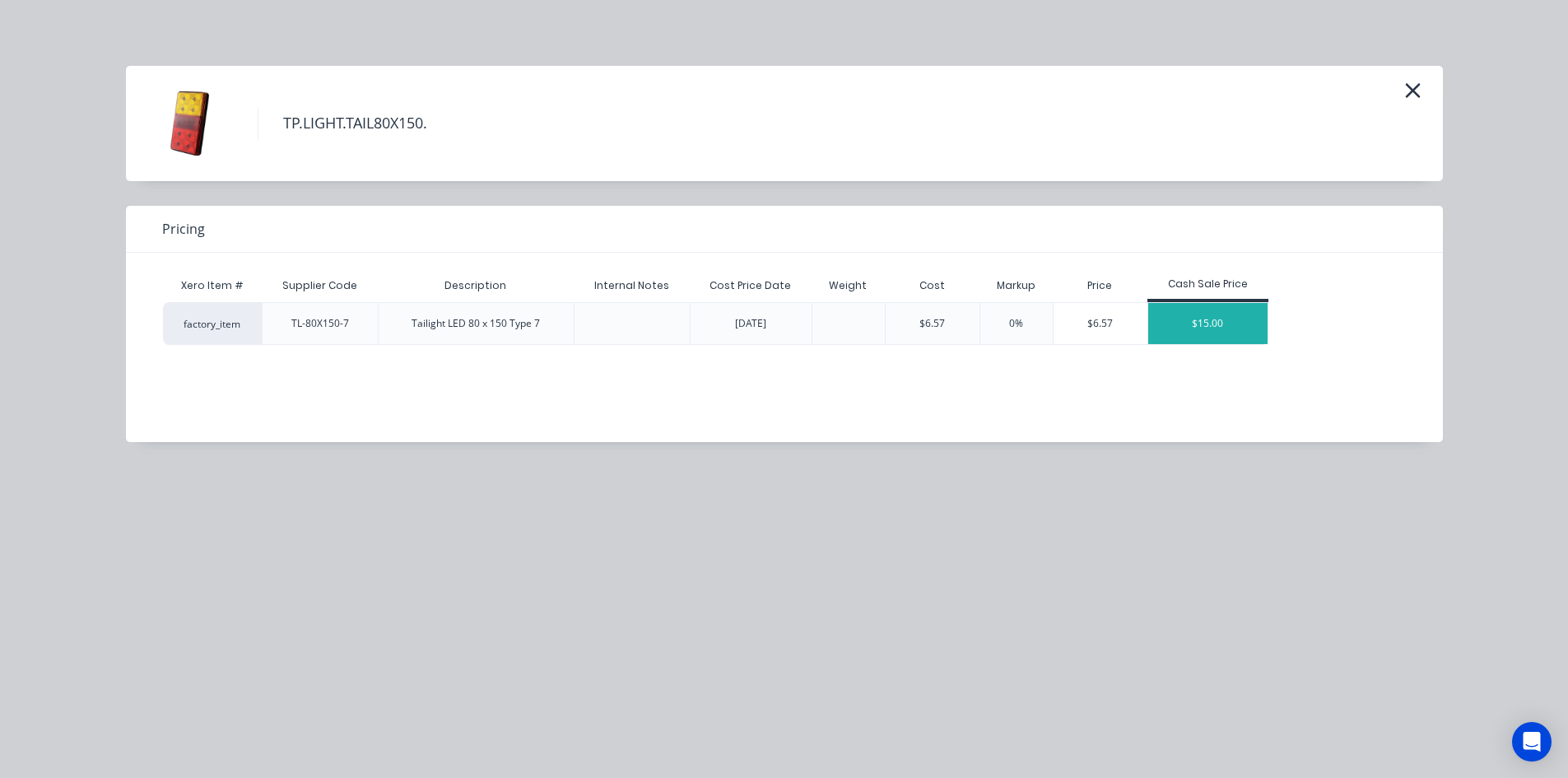
click at [1194, 315] on div "$15.00" at bounding box center [1208, 323] width 120 height 41
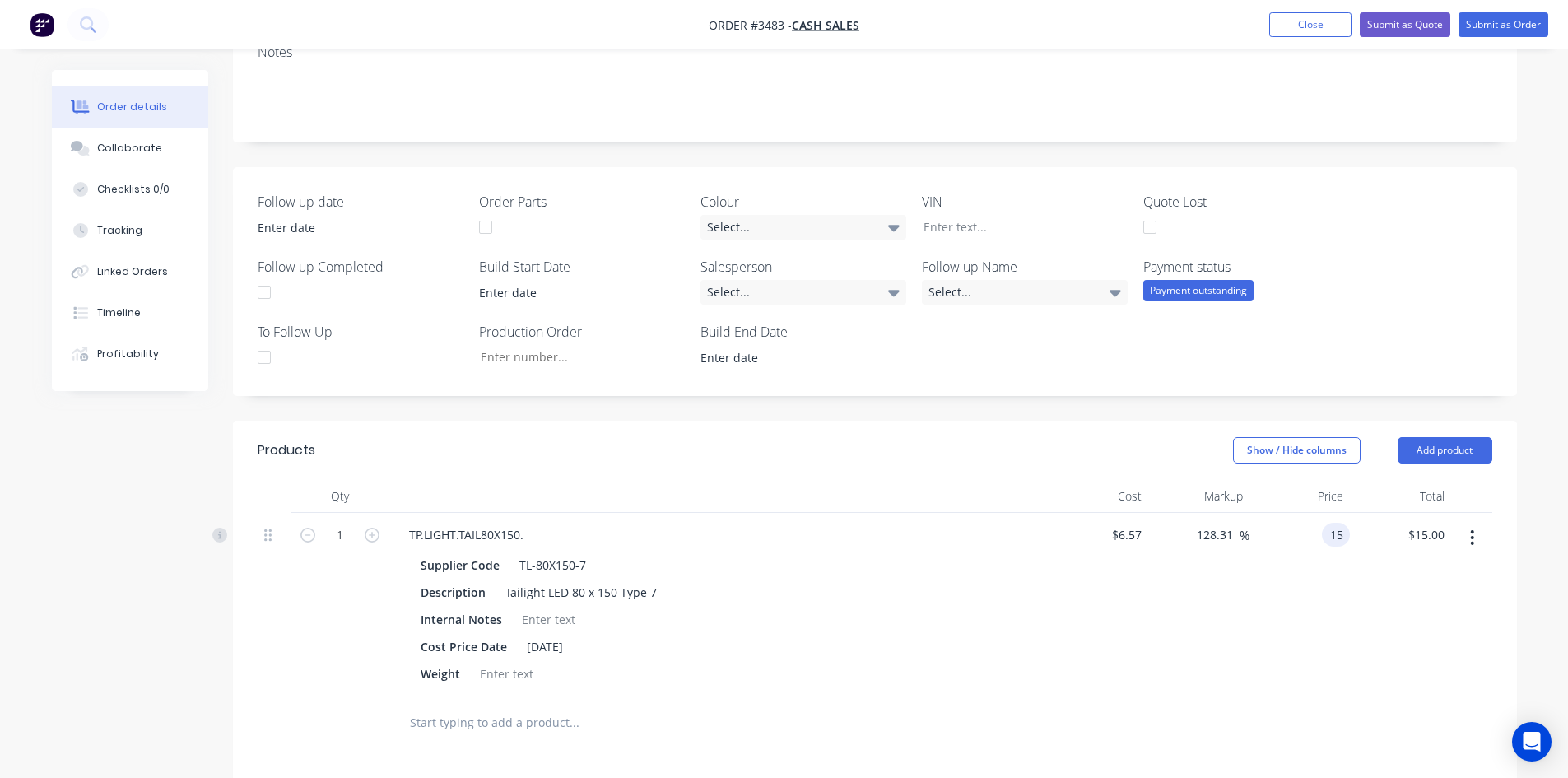
click at [1320, 534] on div "15 15" at bounding box center [1300, 604] width 101 height 183
type input "19.95"
type input "203.65"
type input "$19.95"
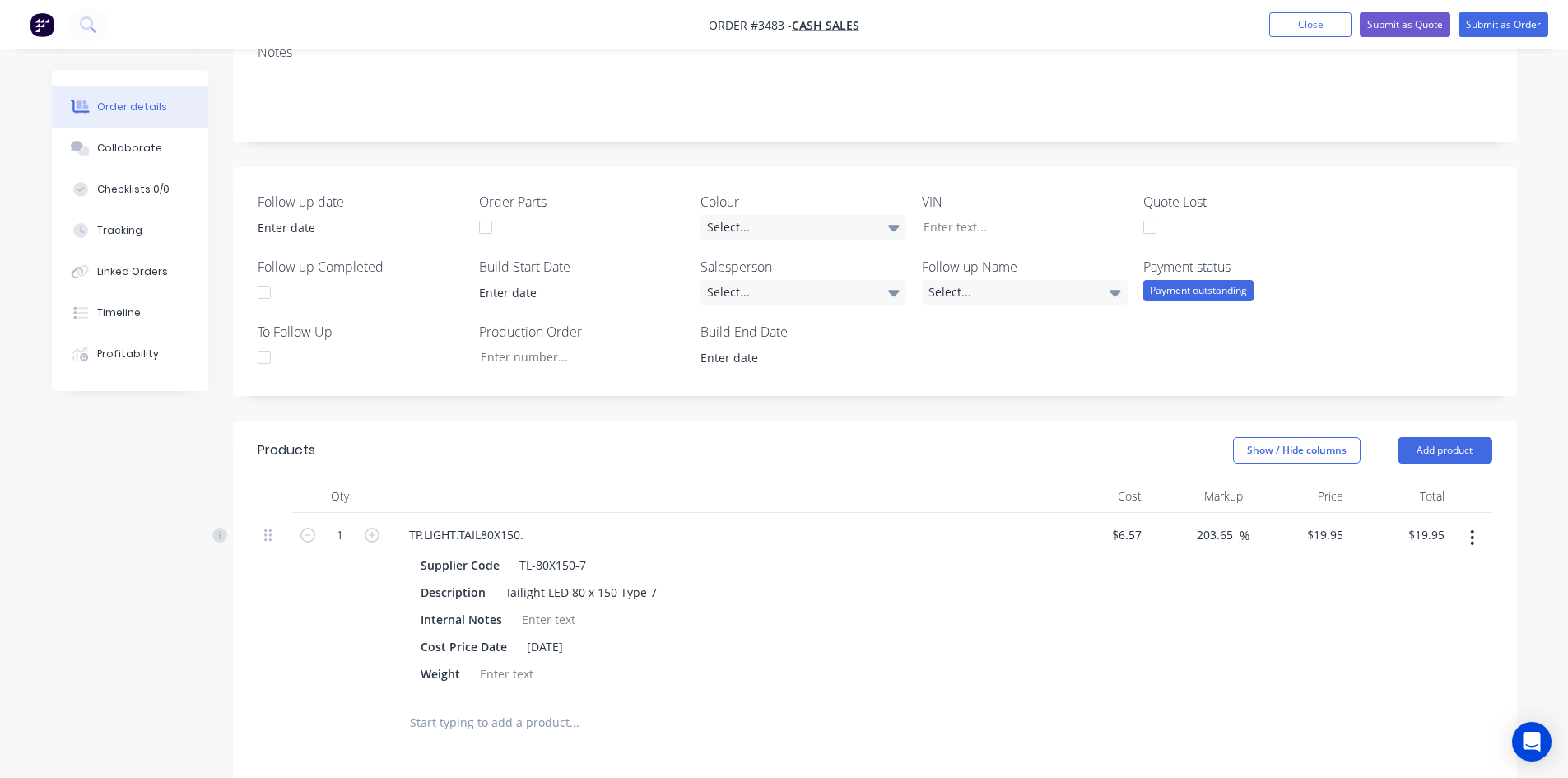
click at [1265, 606] on div "$19.95 $19.95" at bounding box center [1300, 604] width 101 height 183
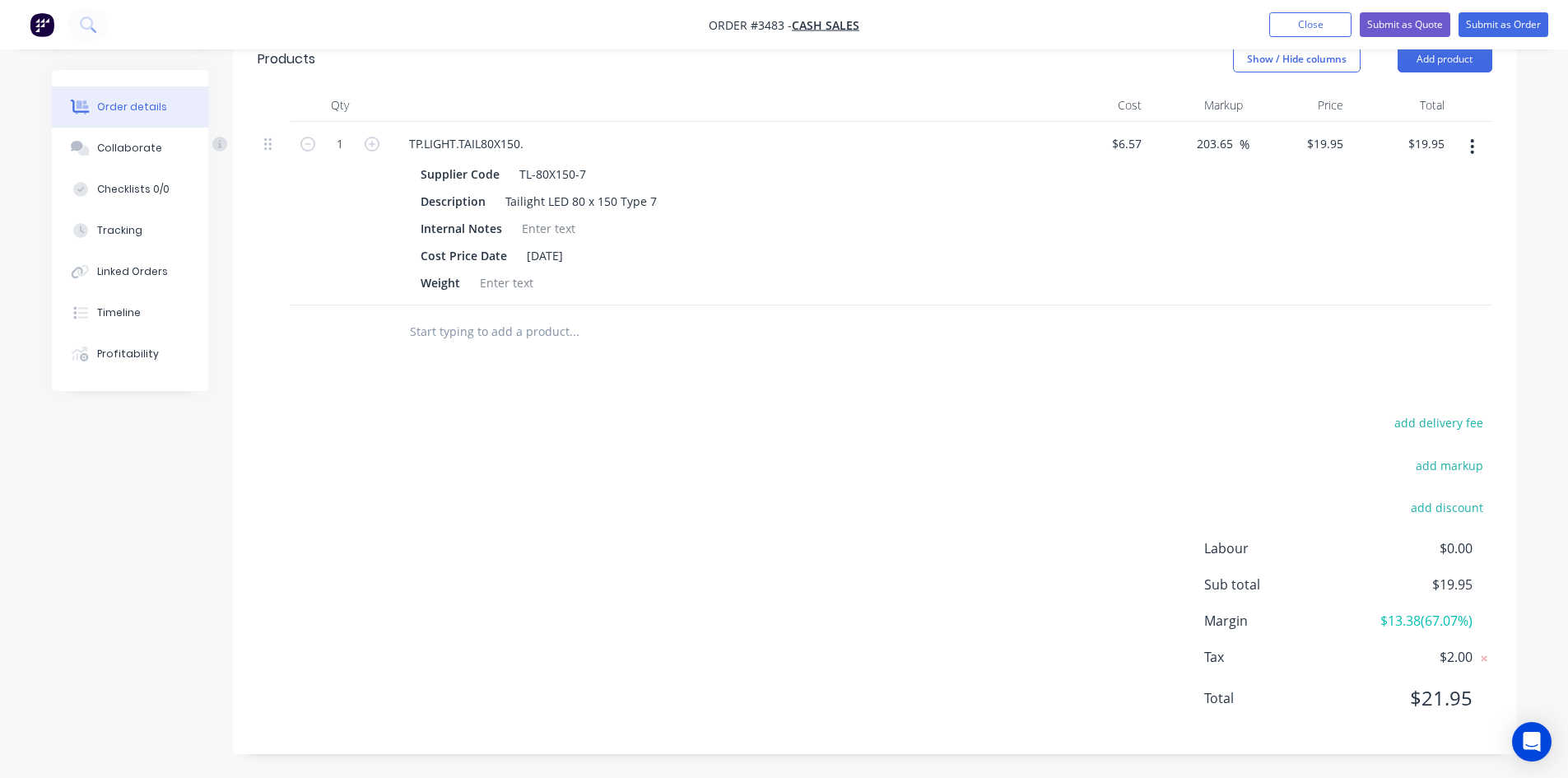
scroll to position [639, 0]
click at [1320, 142] on input "19.95" at bounding box center [1328, 142] width 45 height 24
type input "18.13"
type input "175.95"
type input "$18.13"
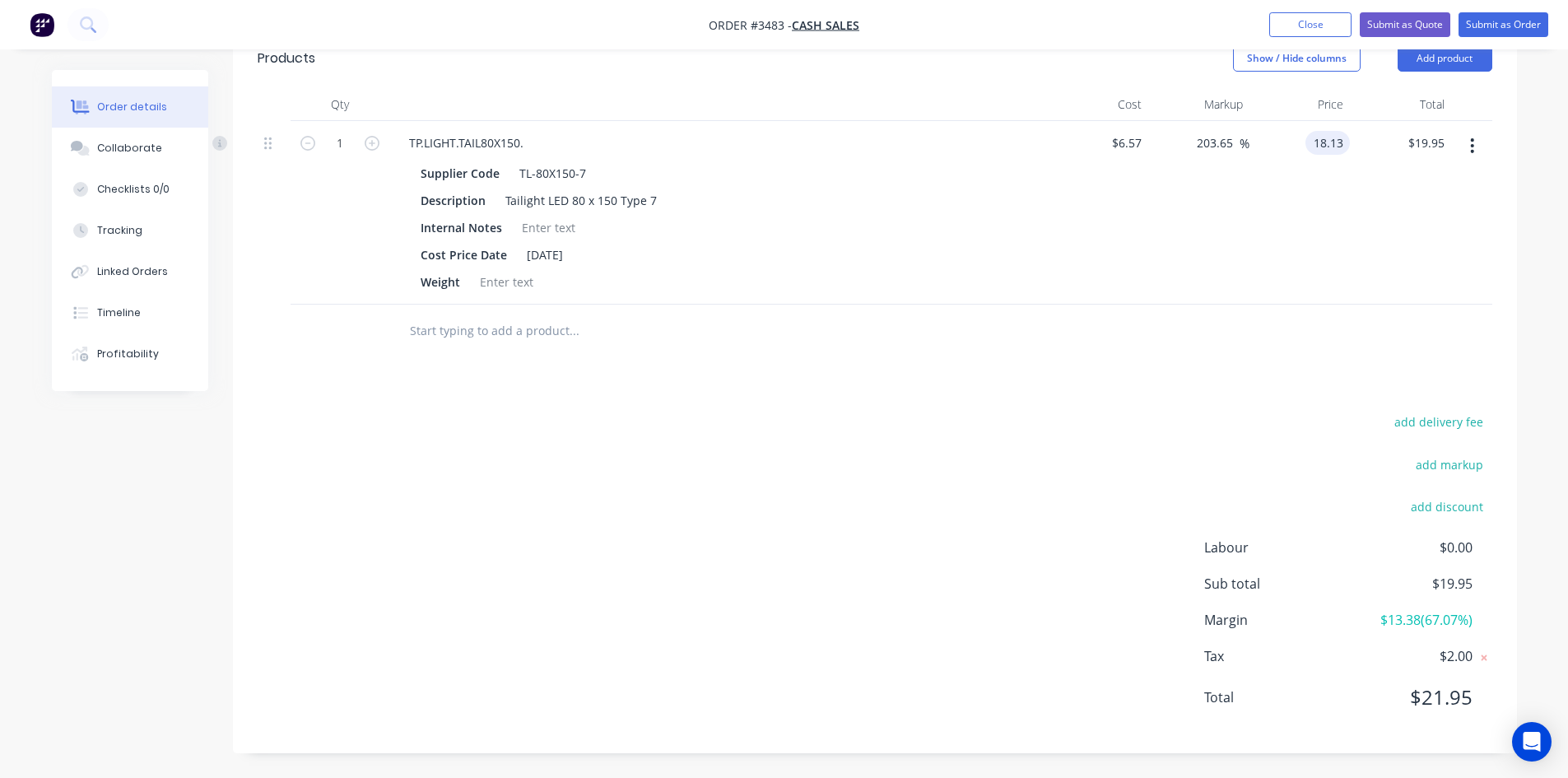
type input "$18.13"
click at [1294, 232] on div "$18.13 18.13" at bounding box center [1300, 212] width 101 height 183
click at [1493, 28] on button "Submit as Order" at bounding box center [1503, 25] width 89 height 25
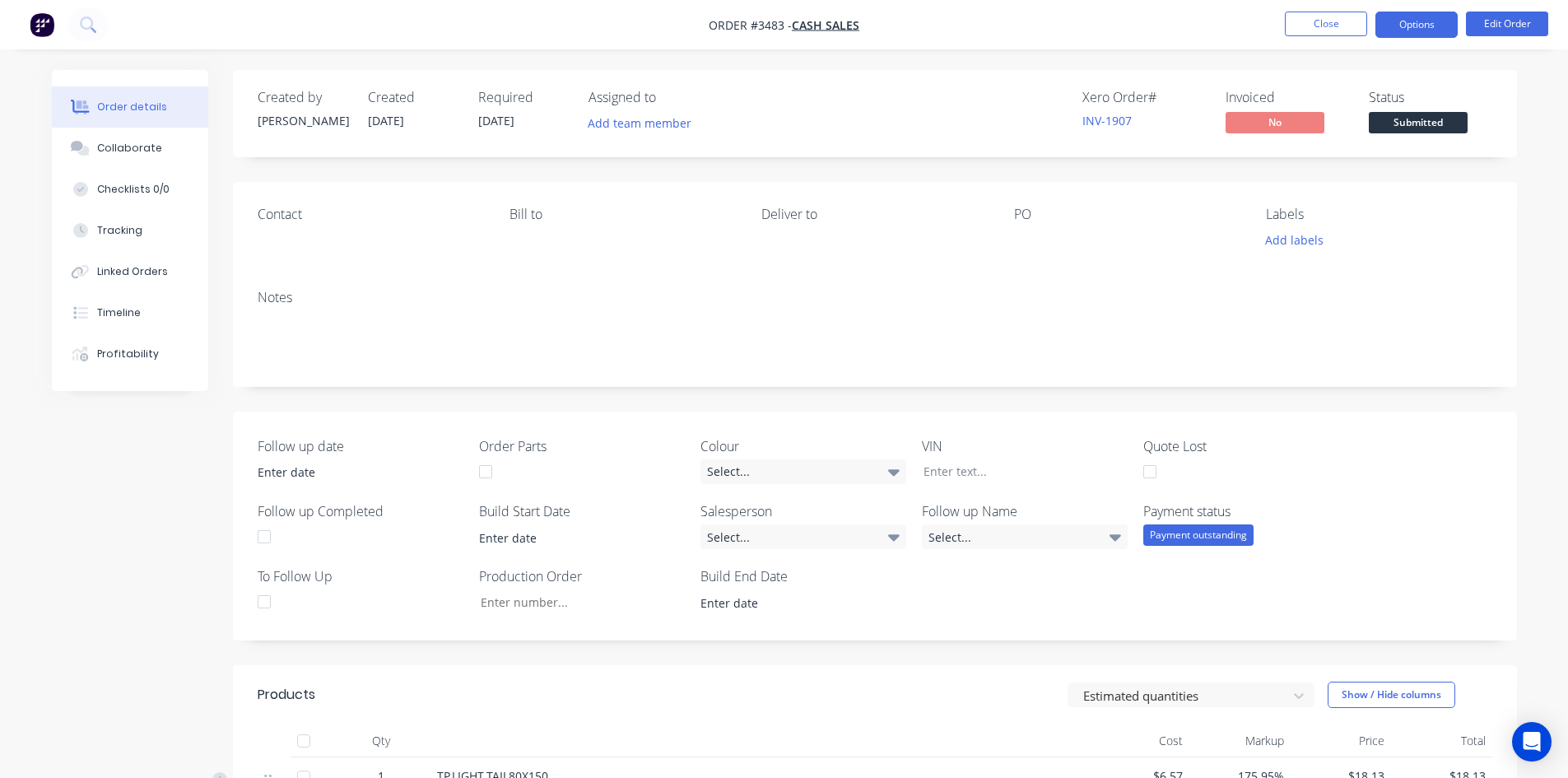
click at [1397, 18] on button "Options" at bounding box center [1416, 25] width 82 height 26
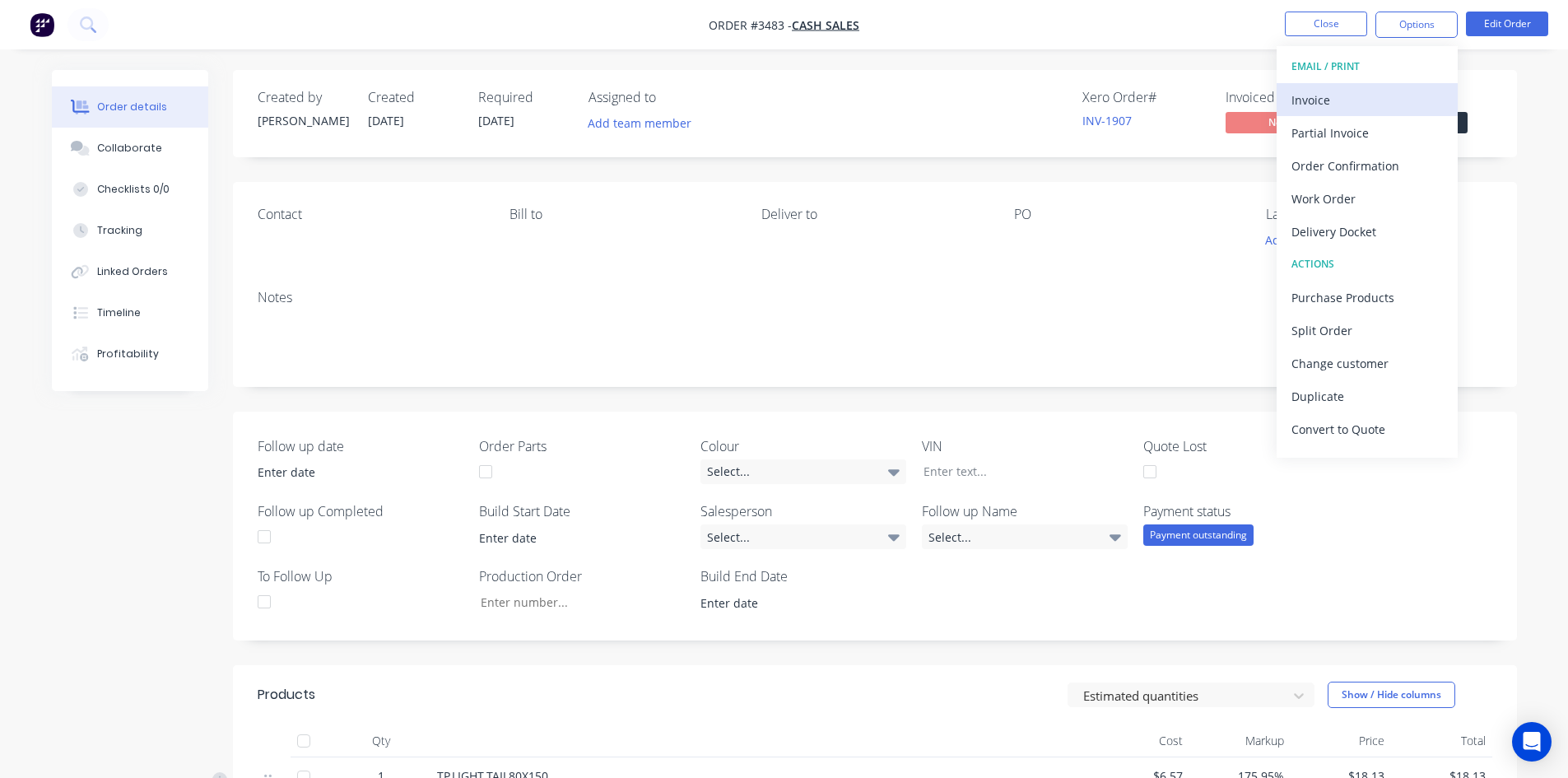
click at [1358, 100] on div "Invoice" at bounding box center [1367, 99] width 152 height 24
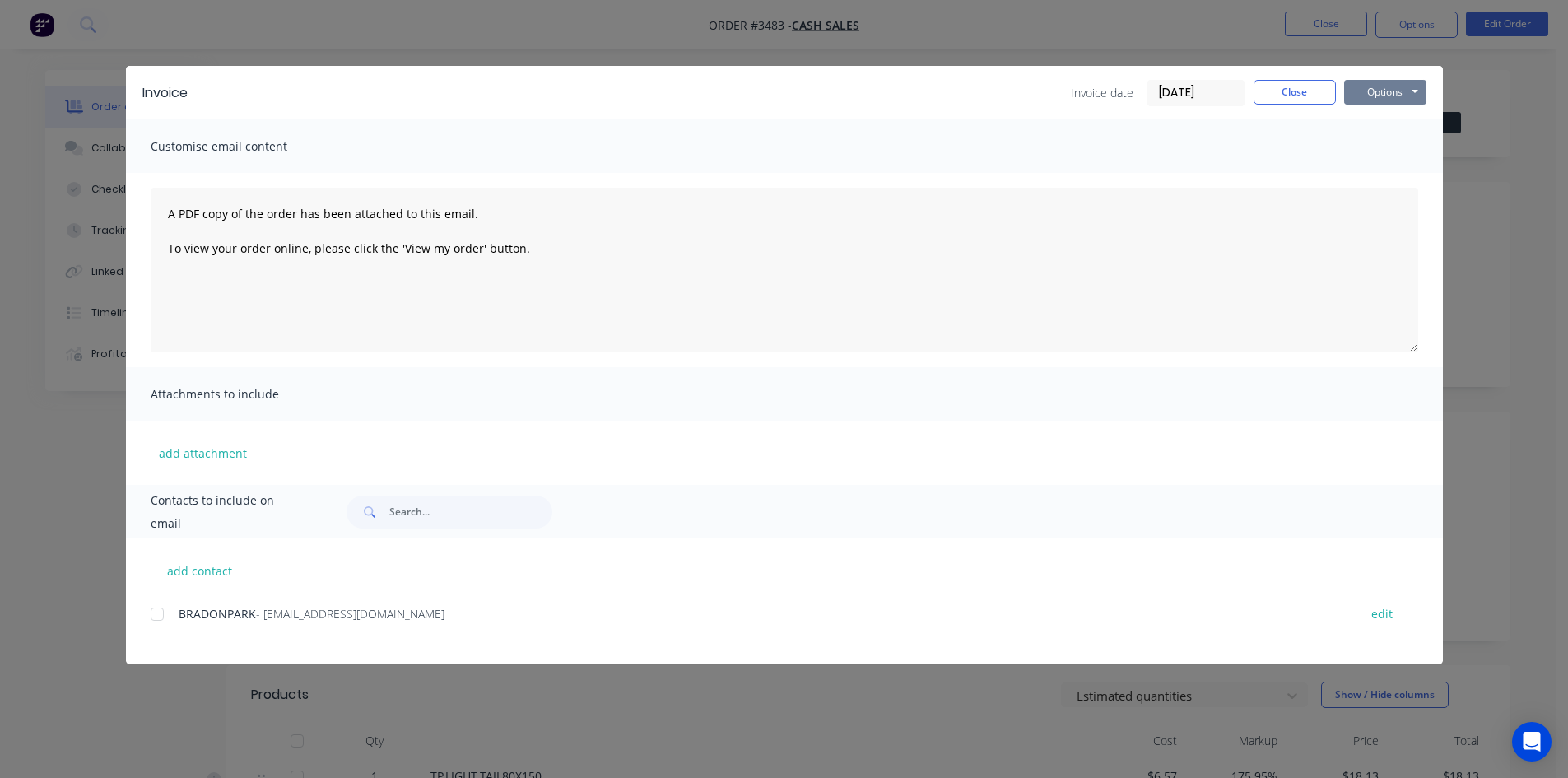
click at [1372, 97] on button "Options" at bounding box center [1386, 92] width 82 height 25
click at [1387, 154] on button "Print" at bounding box center [1397, 148] width 105 height 27
click at [1291, 89] on button "Close" at bounding box center [1294, 92] width 82 height 25
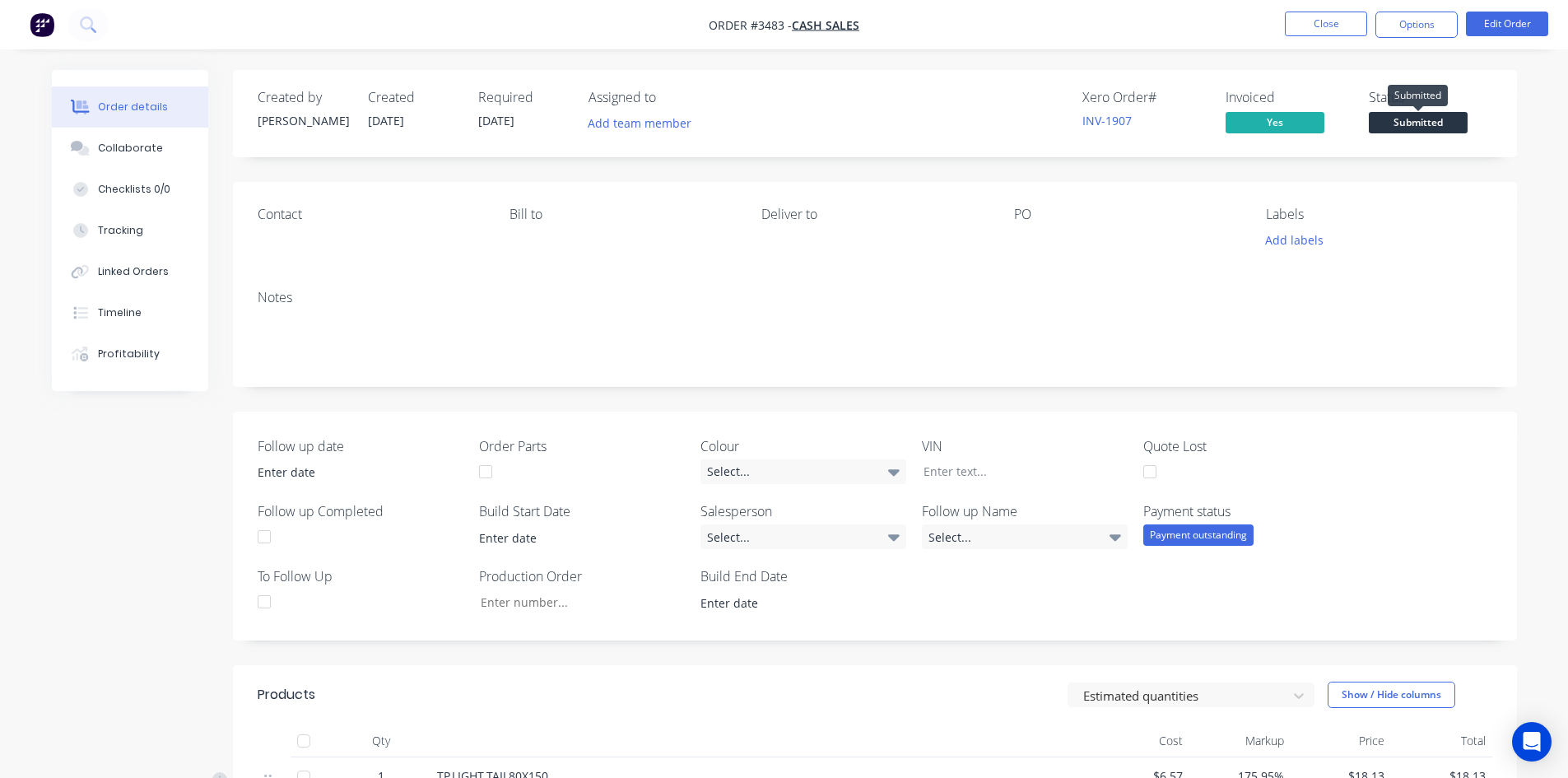
click at [1401, 115] on span "Submitted" at bounding box center [1418, 122] width 99 height 20
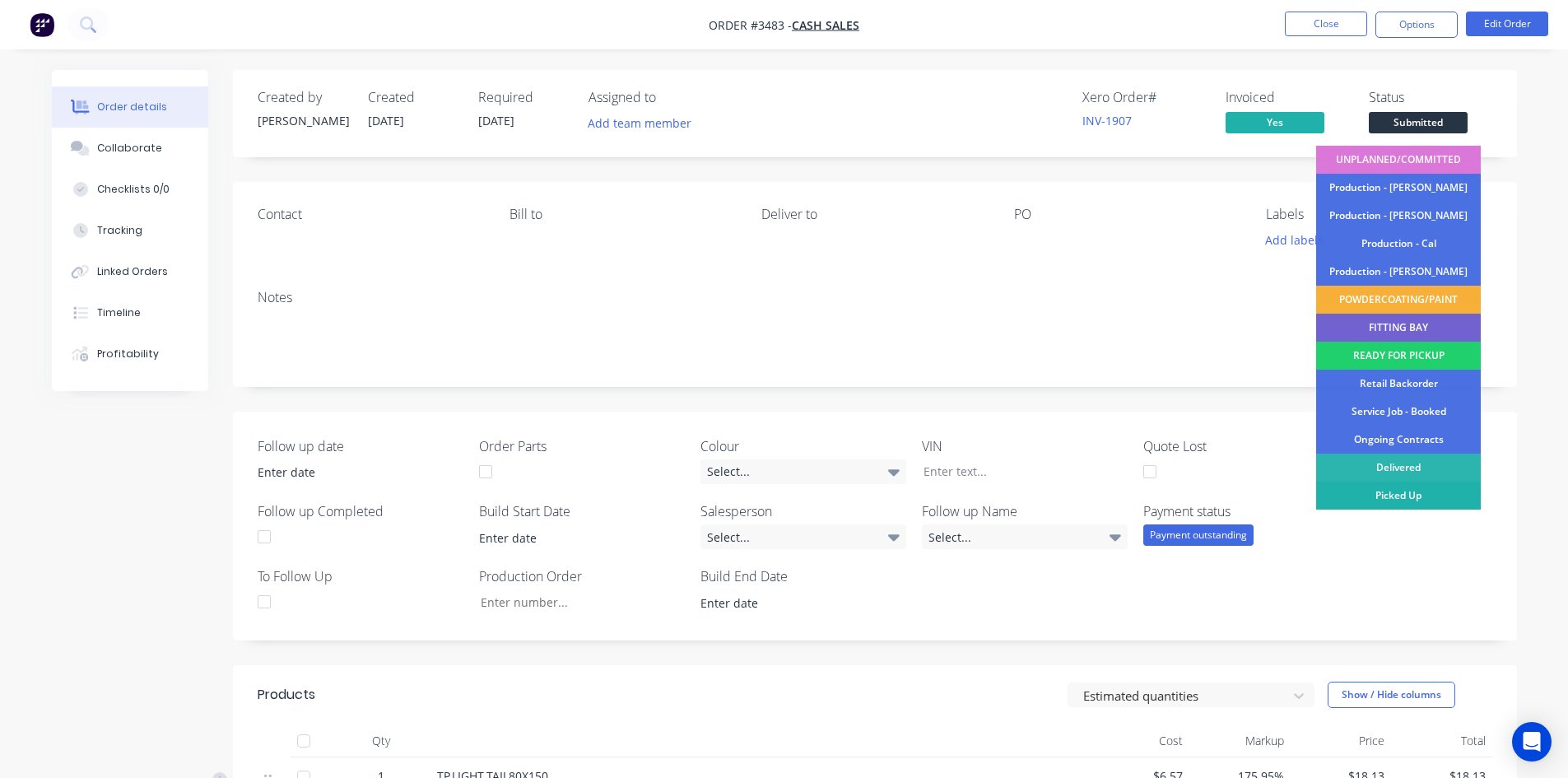
click at [1401, 491] on div "Picked Up" at bounding box center [1399, 496] width 165 height 28
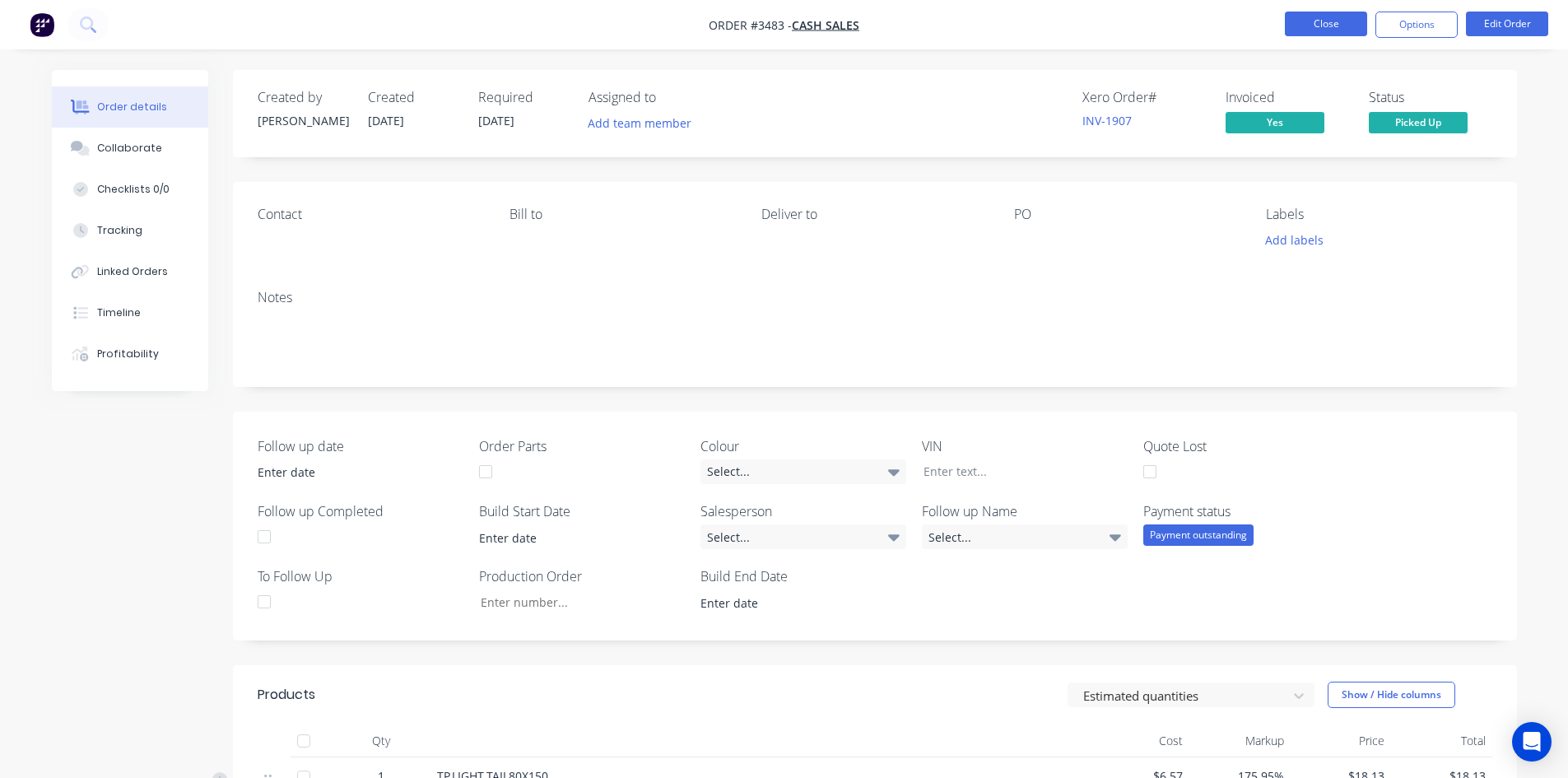
click at [1314, 21] on button "Close" at bounding box center [1326, 24] width 82 height 25
